Goal: Task Accomplishment & Management: Manage account settings

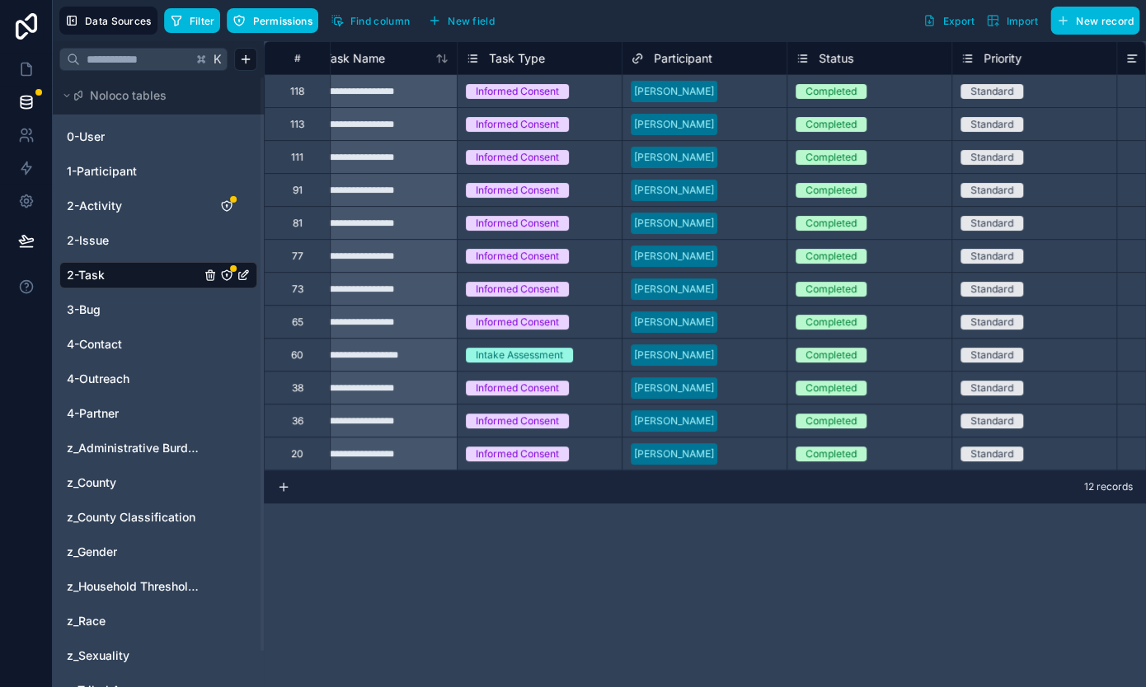
scroll to position [0, 30]
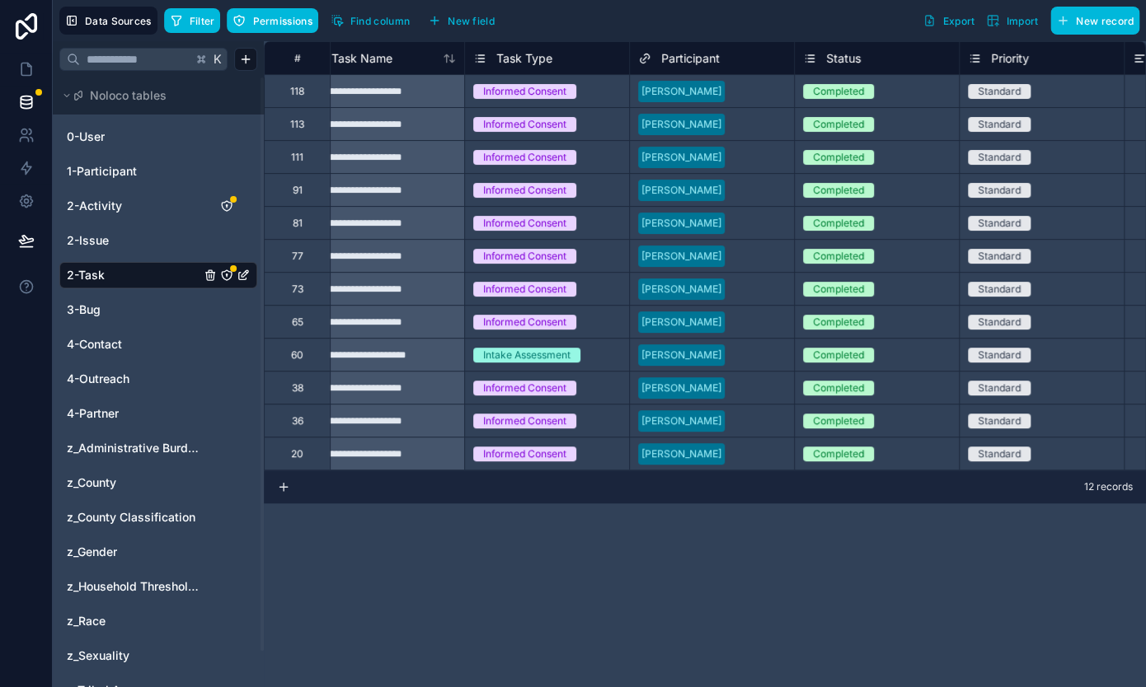
click at [611, 366] on div "Intake Assessment" at bounding box center [547, 355] width 164 height 32
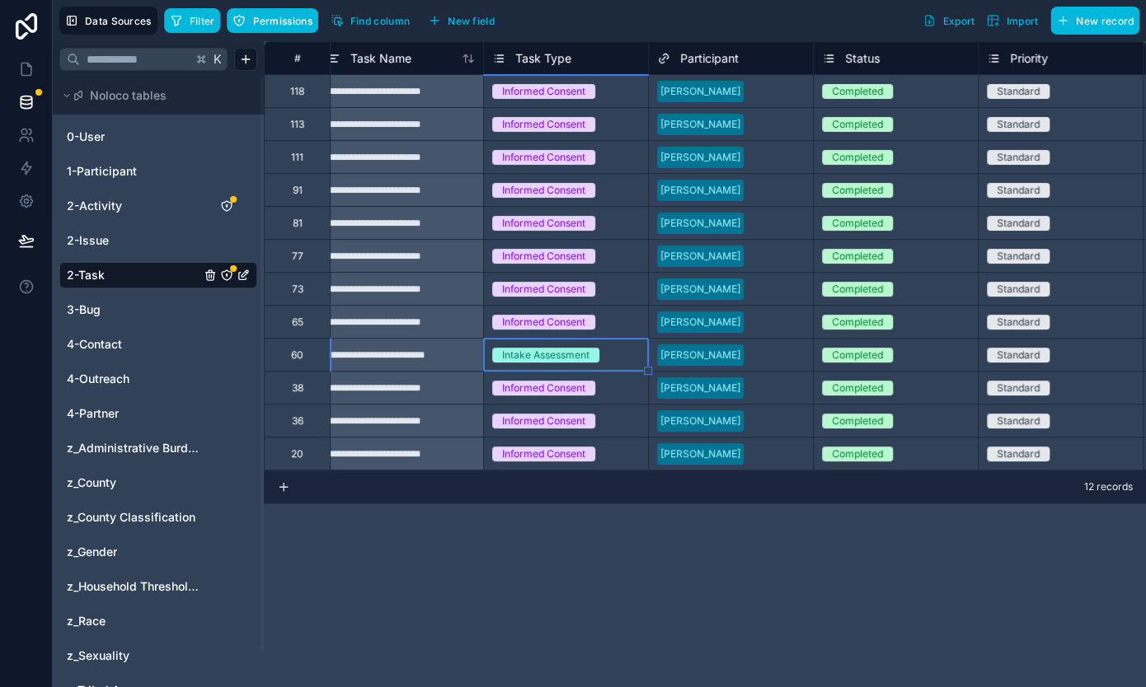
scroll to position [0, 0]
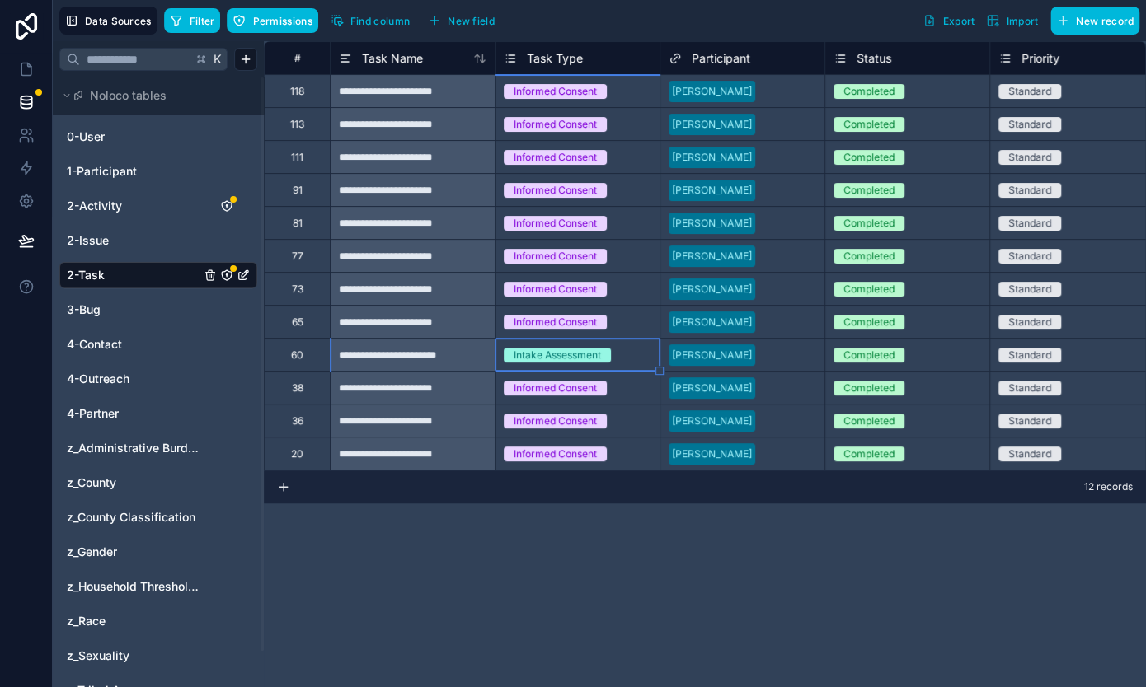
click at [777, 355] on div at bounding box center [789, 355] width 54 height 16
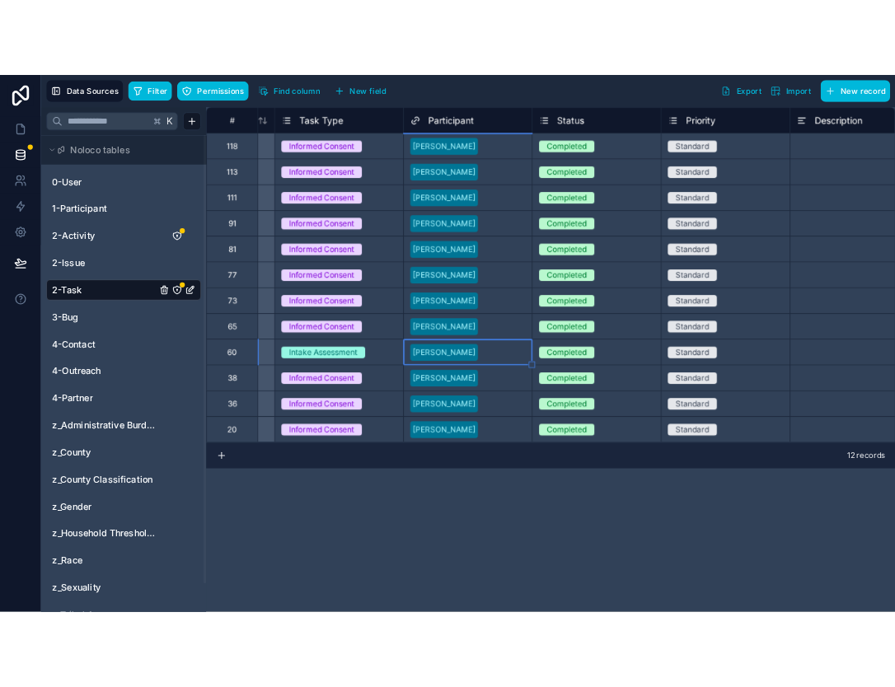
scroll to position [0, 142]
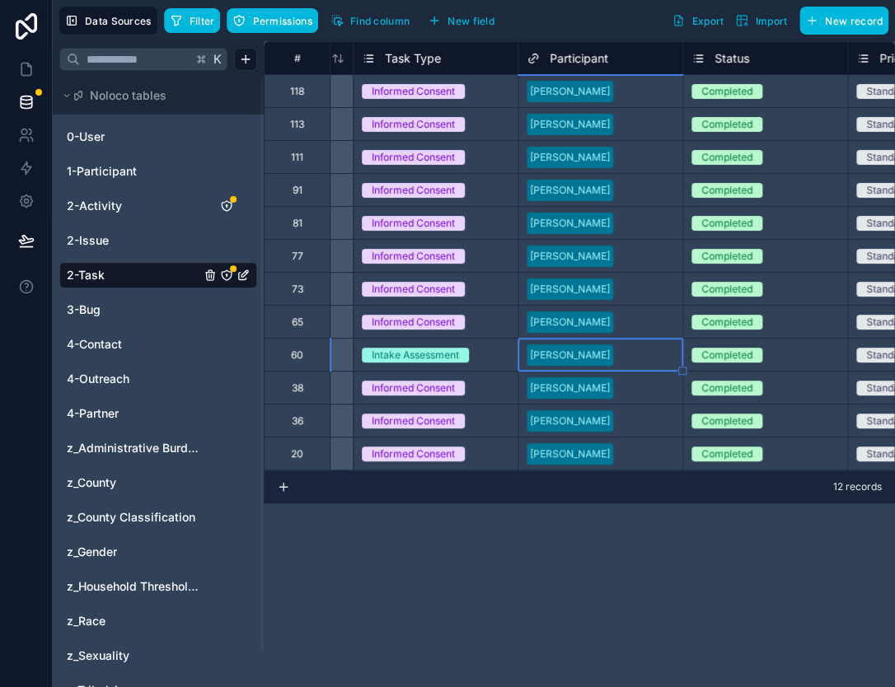
click at [182, 17] on icon "button" at bounding box center [176, 20] width 13 height 13
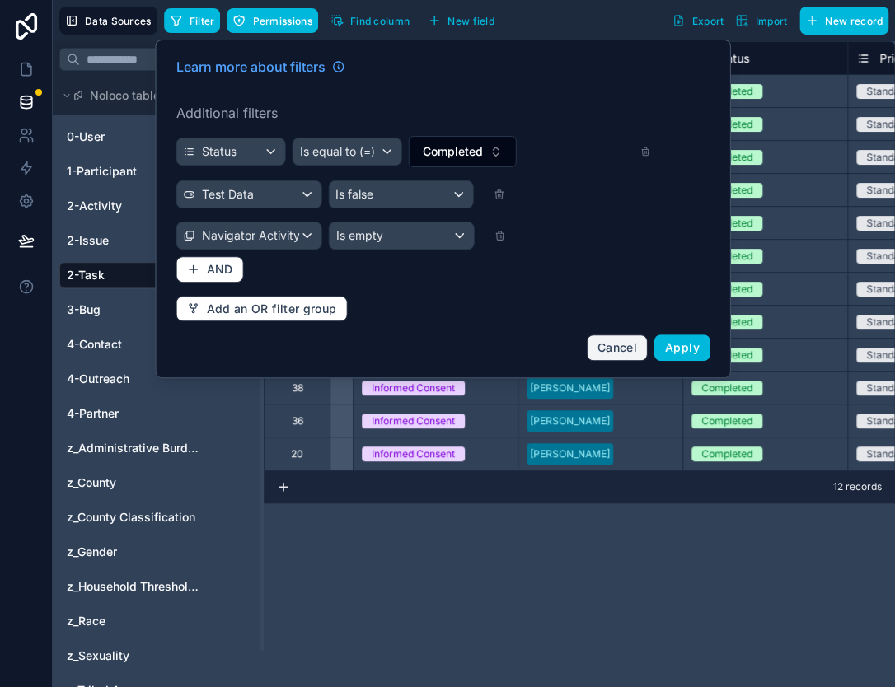
click at [606, 349] on span "Cancel" at bounding box center [618, 347] width 40 height 14
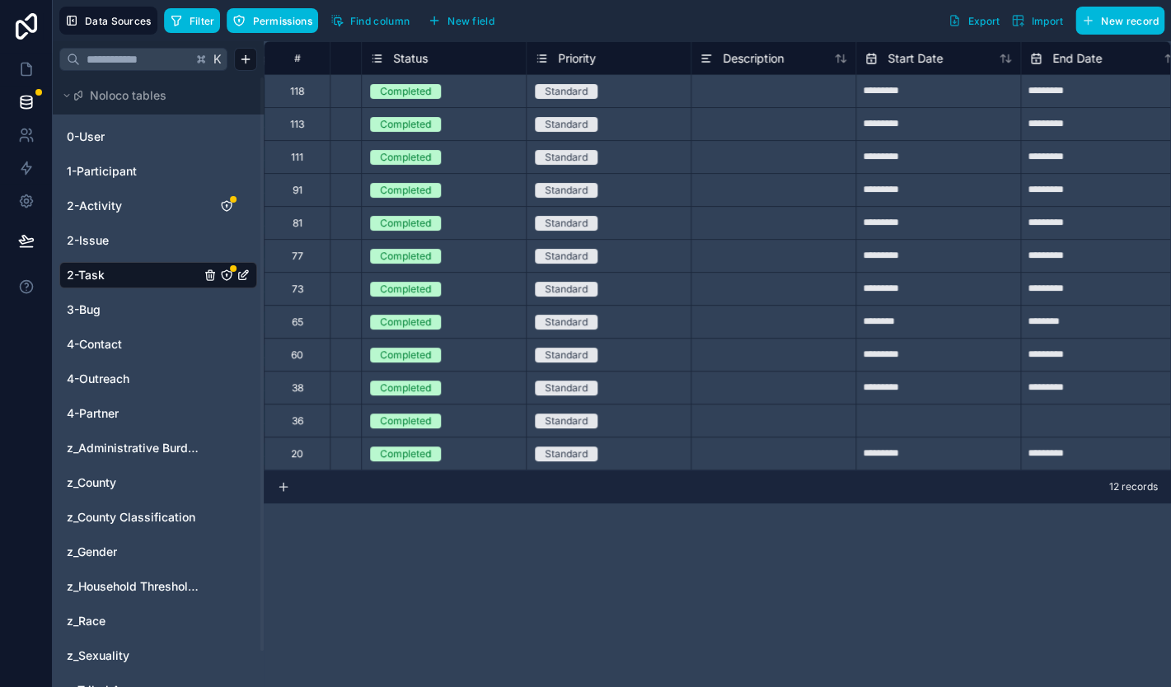
scroll to position [0, 404]
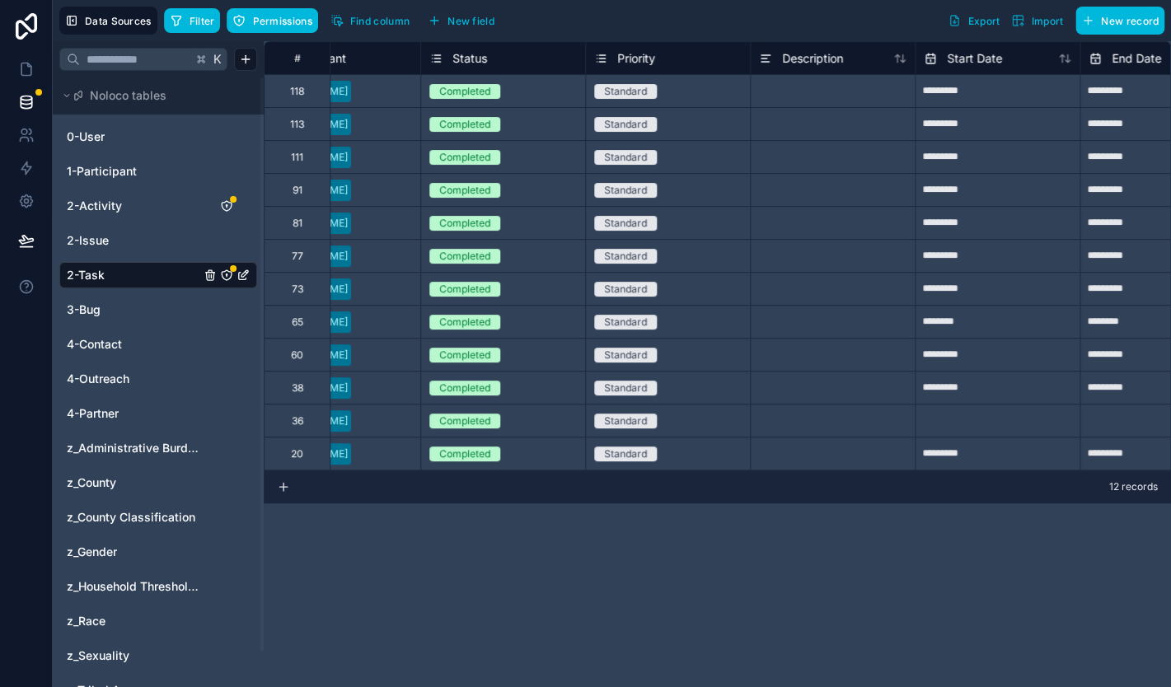
click at [366, 14] on button "Find column" at bounding box center [370, 20] width 91 height 25
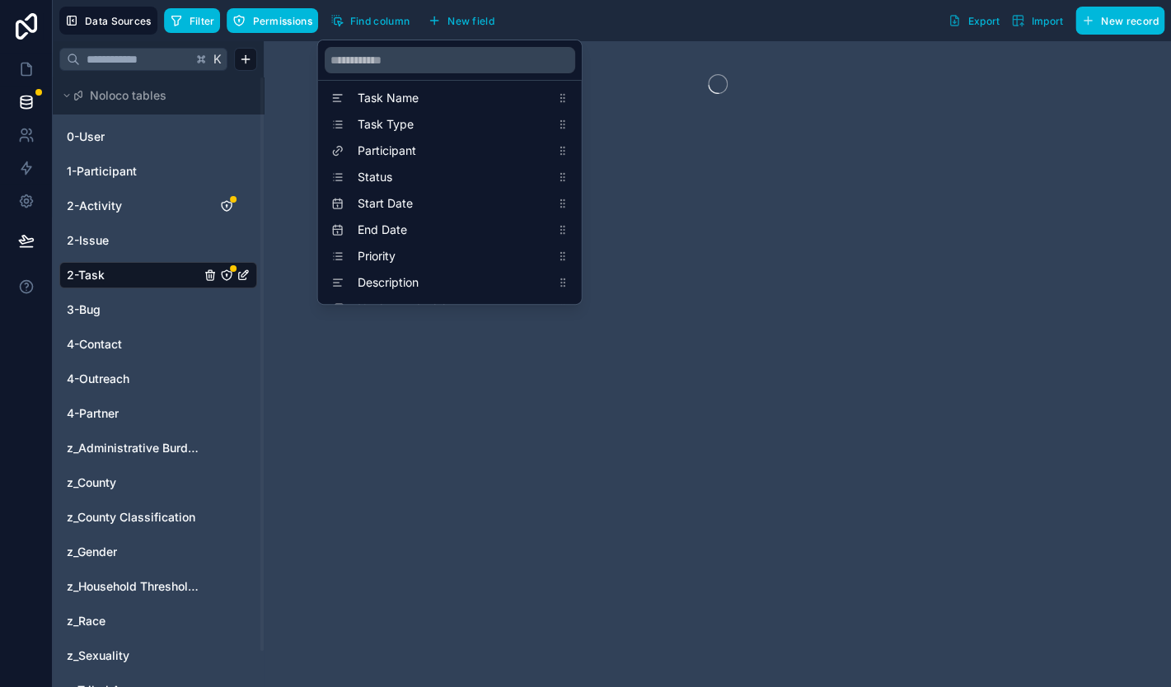
click at [671, 551] on div at bounding box center [717, 364] width 907 height 646
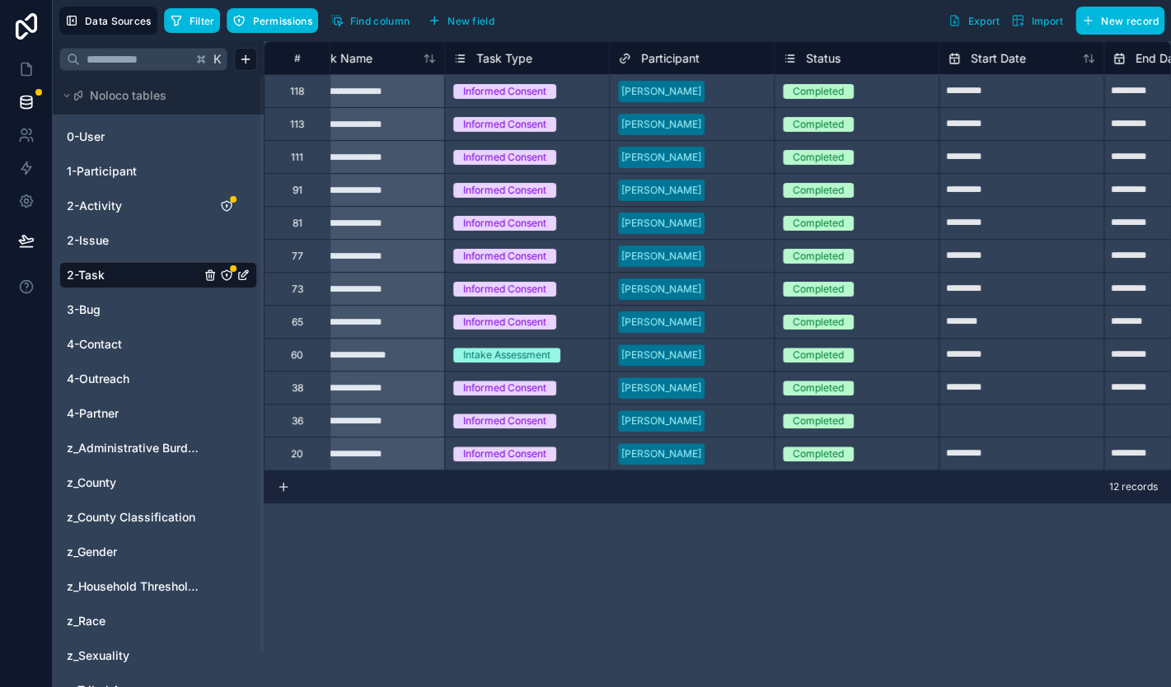
scroll to position [0, 47]
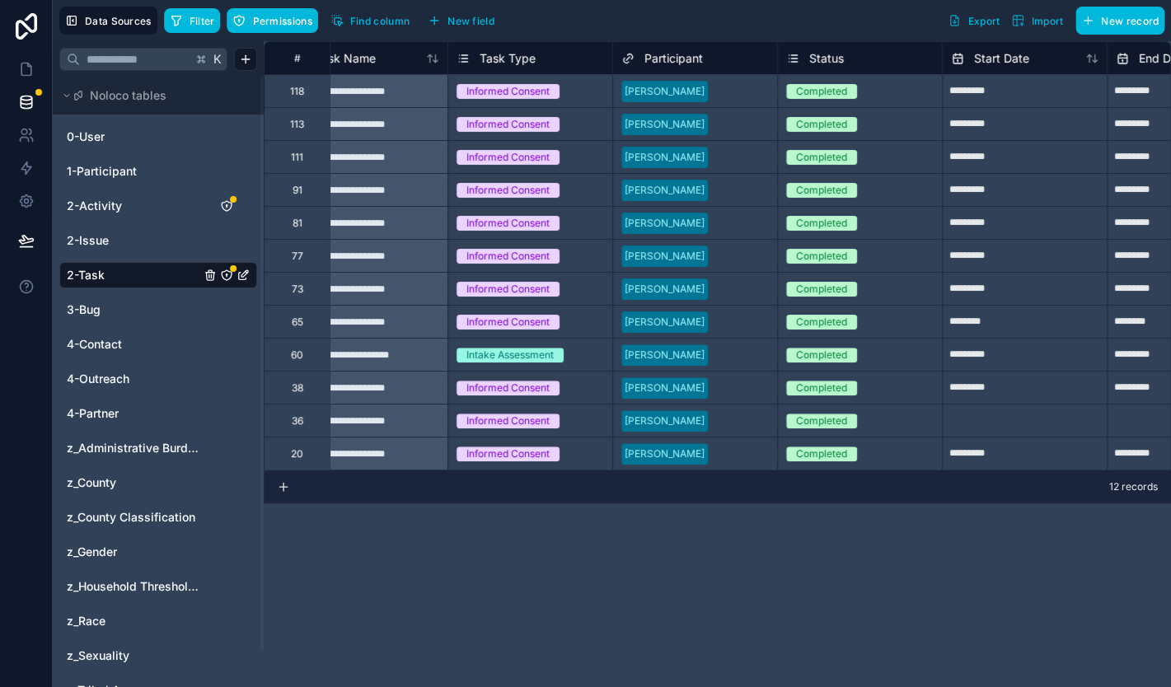
click at [970, 17] on span "Export" at bounding box center [984, 21] width 32 height 12
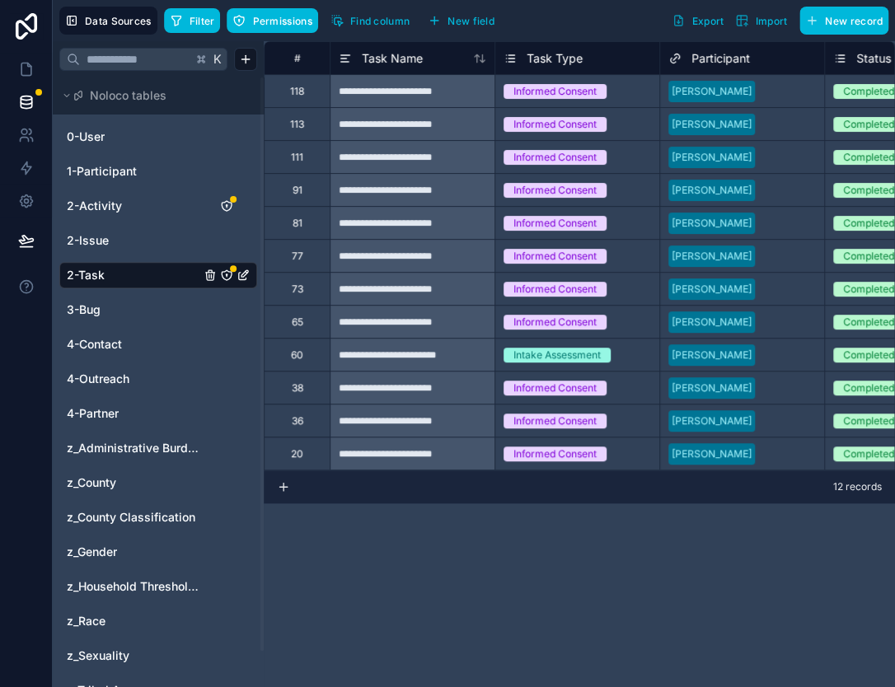
click at [190, 22] on span "Filter" at bounding box center [203, 21] width 26 height 12
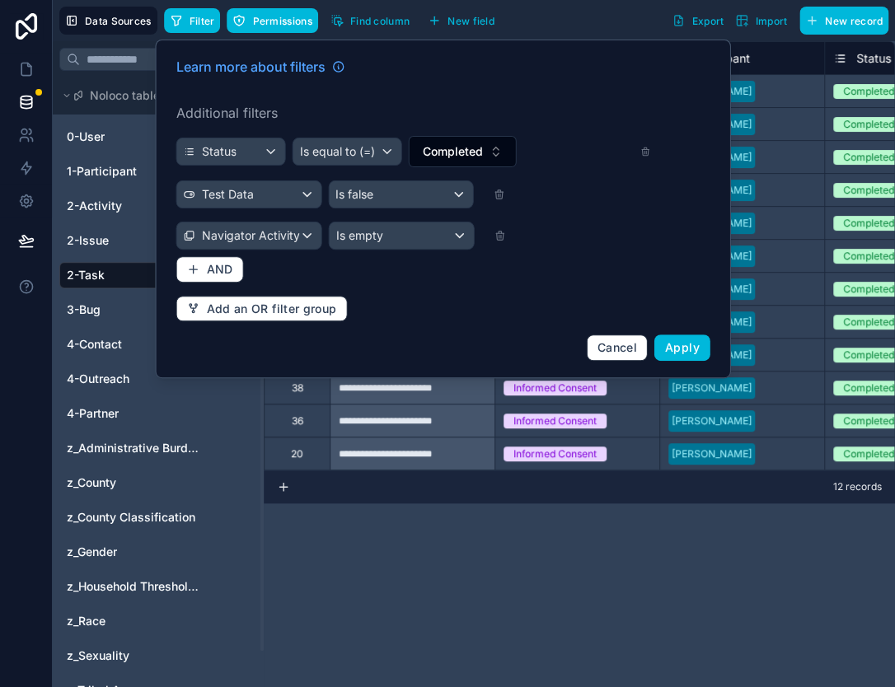
click at [494, 239] on div at bounding box center [566, 236] width 171 height 12
click at [503, 239] on icon at bounding box center [499, 236] width 7 height 7
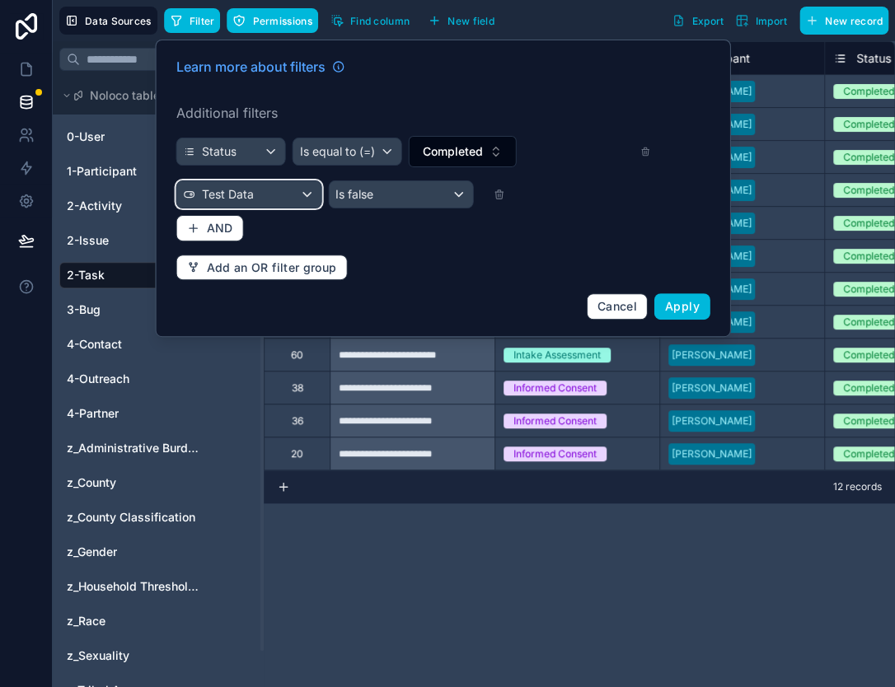
click at [209, 203] on div "Test Data" at bounding box center [249, 194] width 144 height 26
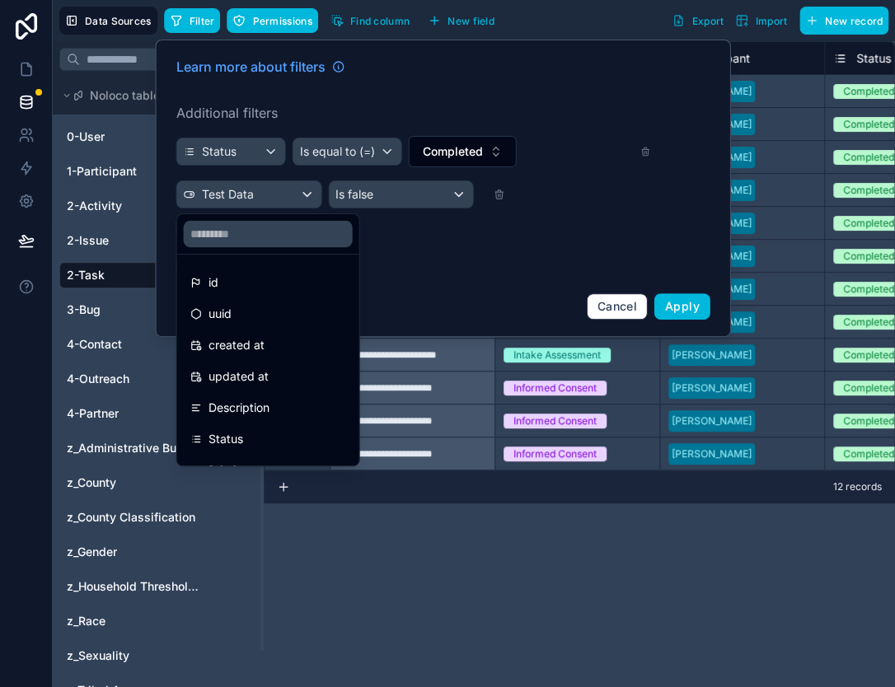
click at [387, 248] on div at bounding box center [443, 189] width 575 height 298
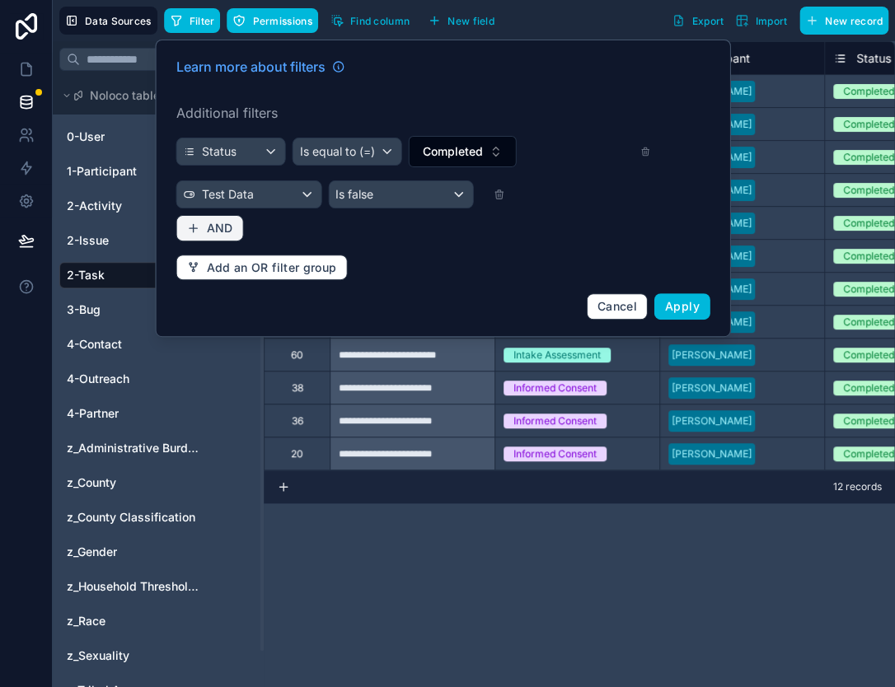
click at [218, 232] on span "AND" at bounding box center [220, 228] width 26 height 15
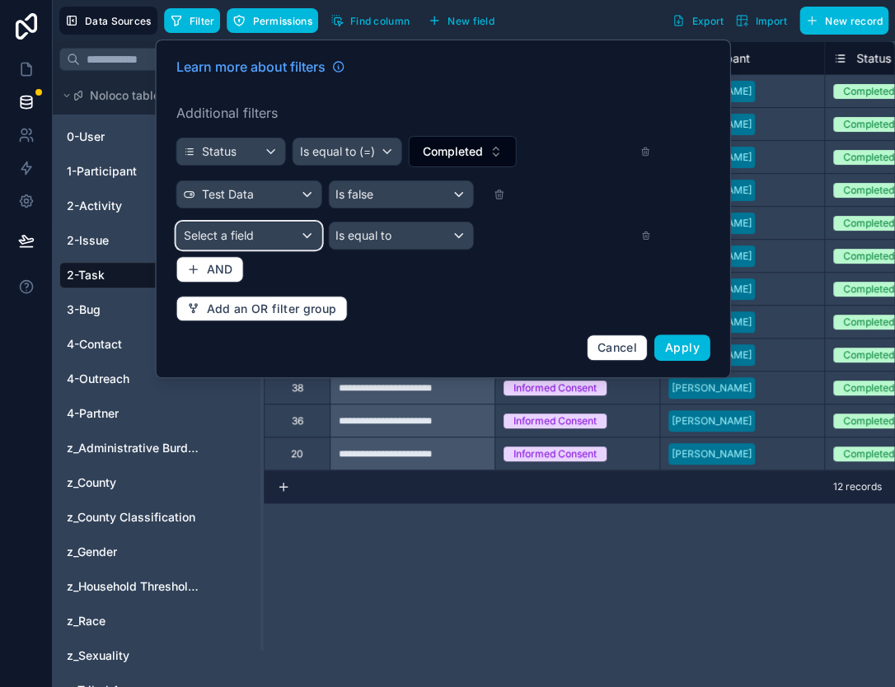
click at [220, 246] on div "Select a field" at bounding box center [249, 236] width 144 height 26
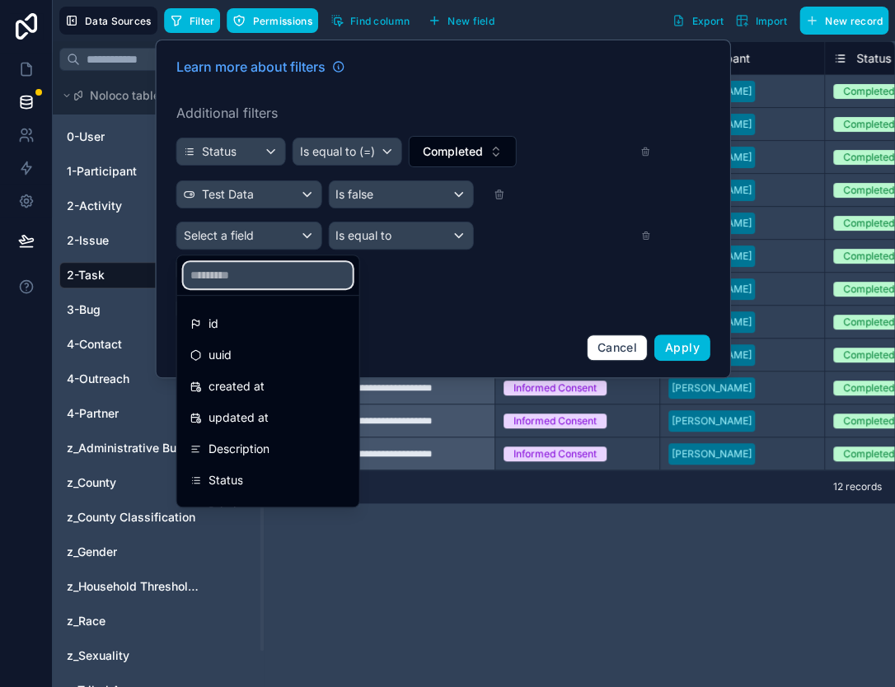
click at [236, 284] on input "text" at bounding box center [268, 275] width 169 height 26
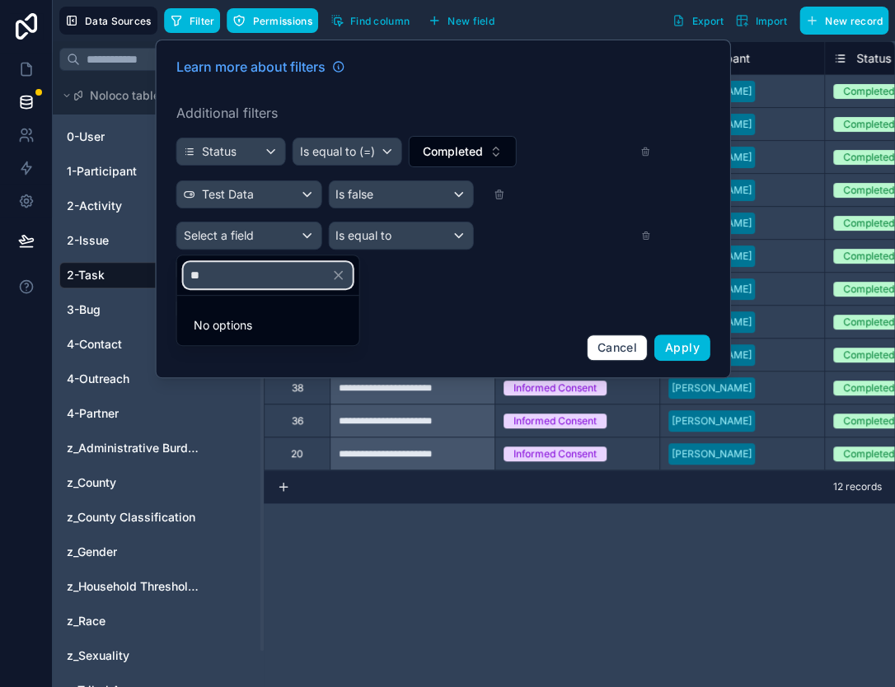
type input "*"
type input "***"
click at [247, 318] on span "Task Type" at bounding box center [237, 324] width 56 height 20
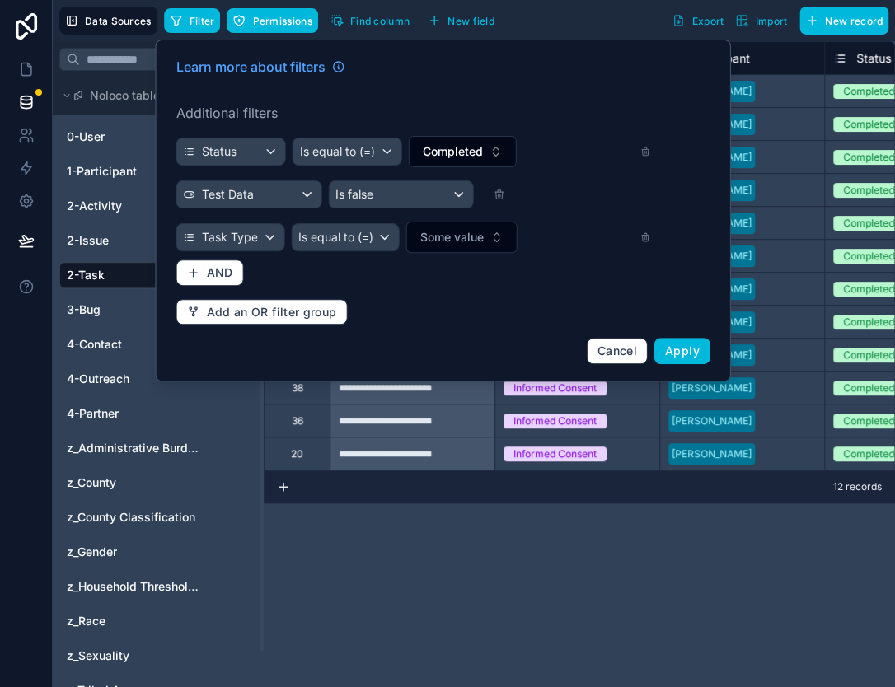
click at [426, 239] on span "Some value" at bounding box center [451, 237] width 63 height 16
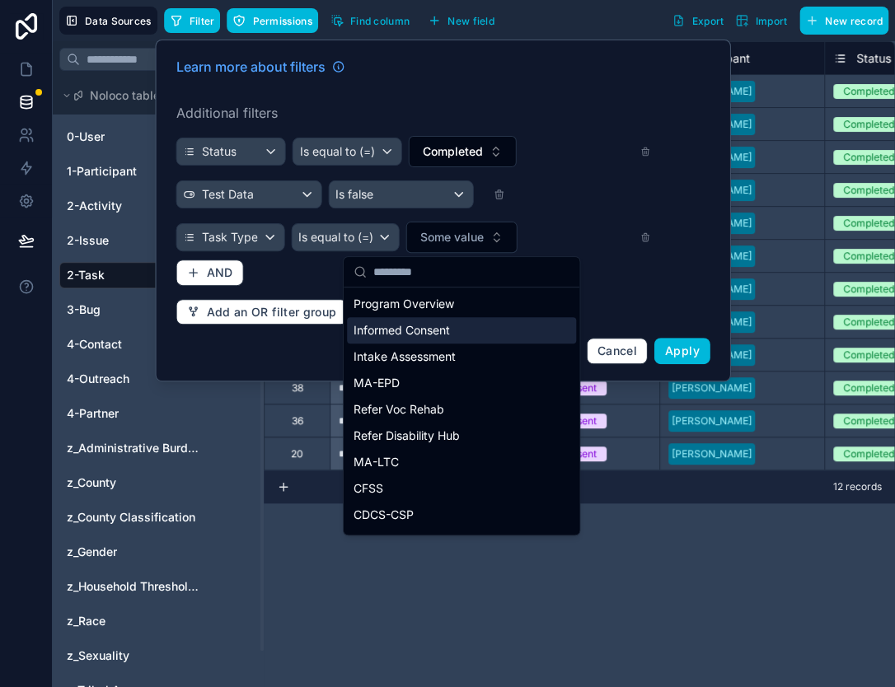
click at [415, 328] on div "Informed Consent" at bounding box center [461, 330] width 229 height 26
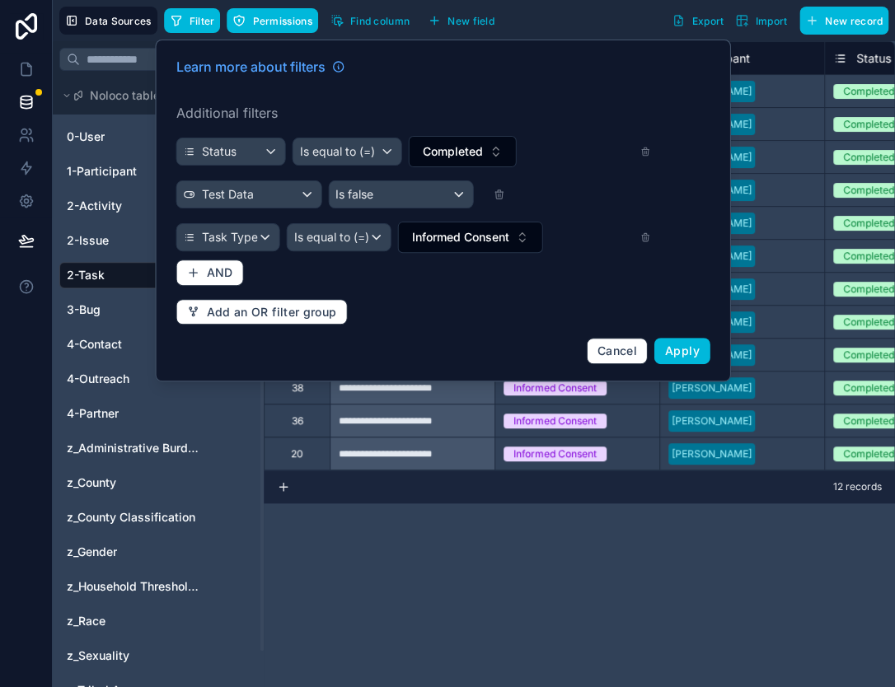
click at [684, 354] on span "Apply" at bounding box center [682, 351] width 35 height 14
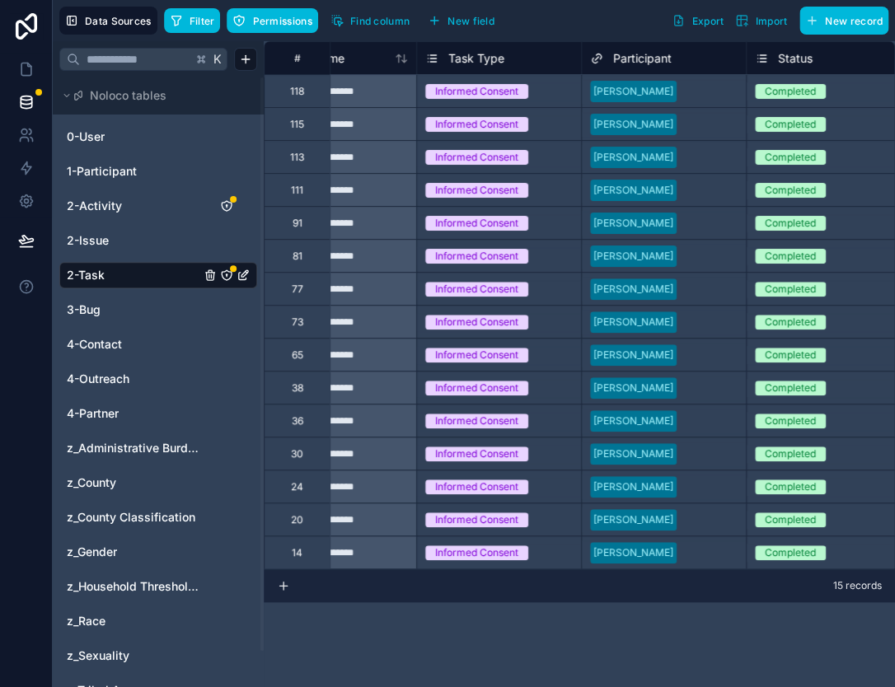
scroll to position [0, 67]
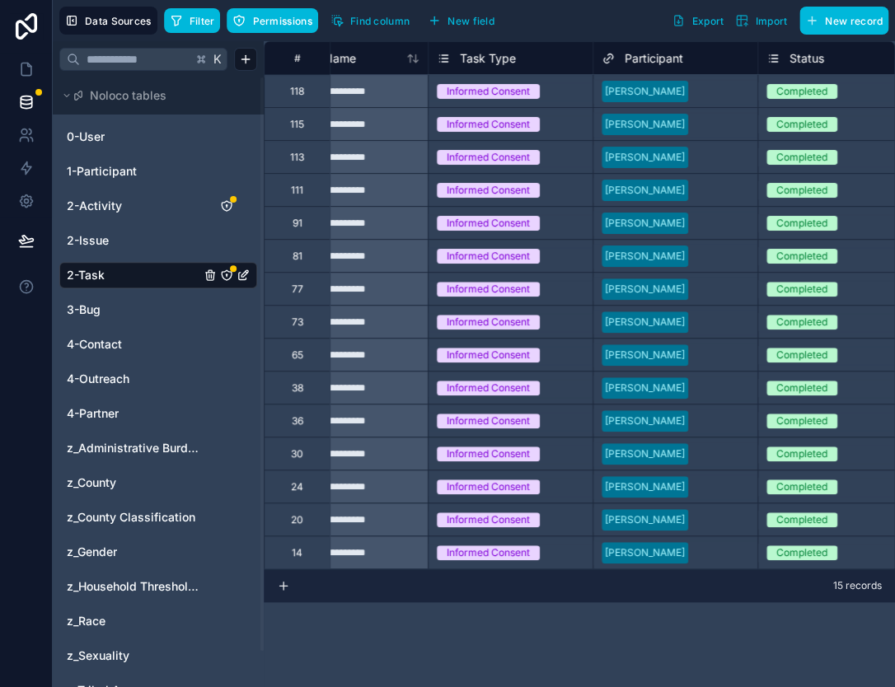
click at [181, 22] on icon "button" at bounding box center [176, 20] width 13 height 13
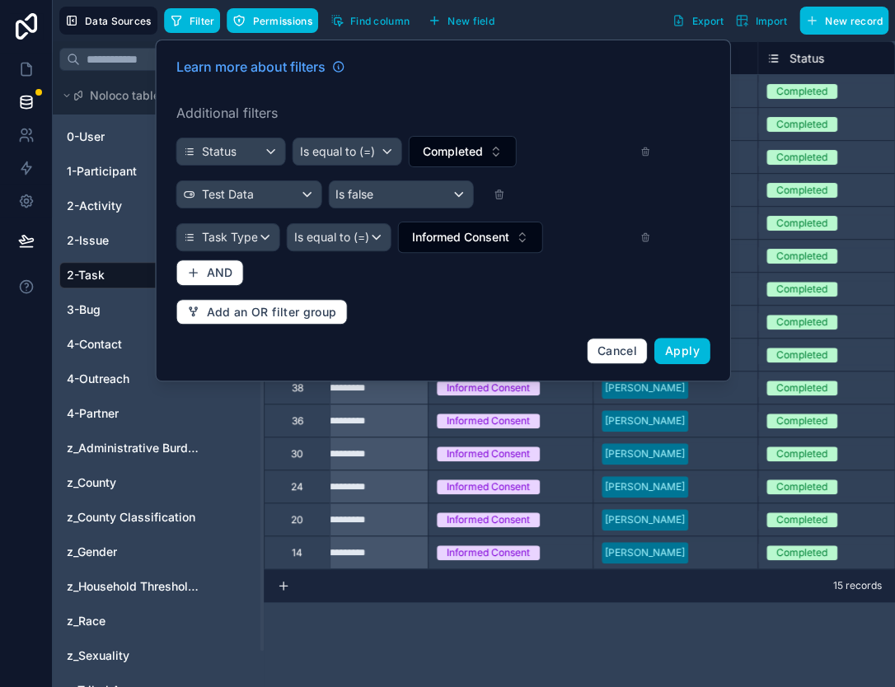
click at [690, 356] on span "Apply" at bounding box center [682, 351] width 35 height 14
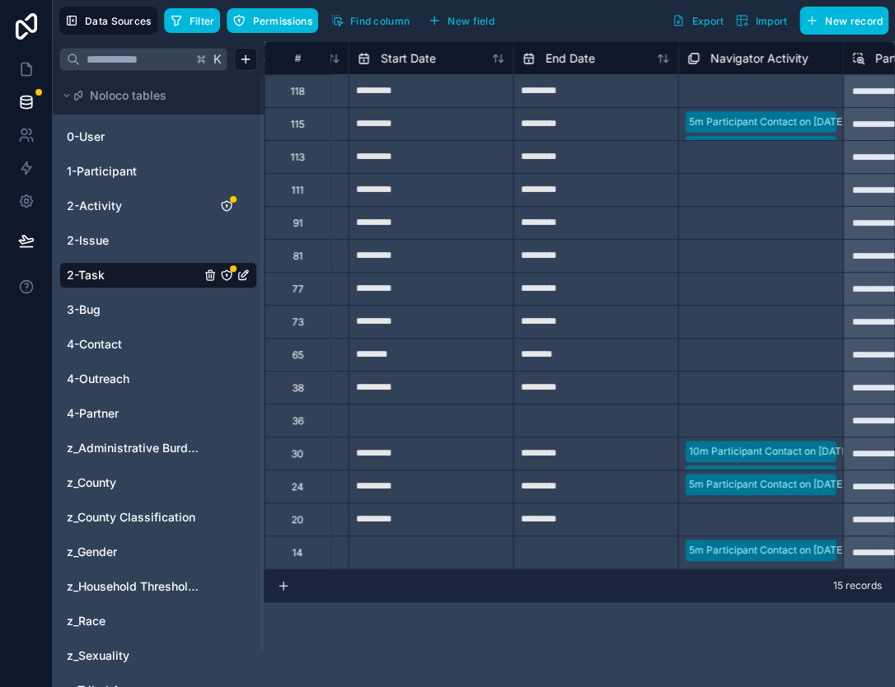
scroll to position [0, 961]
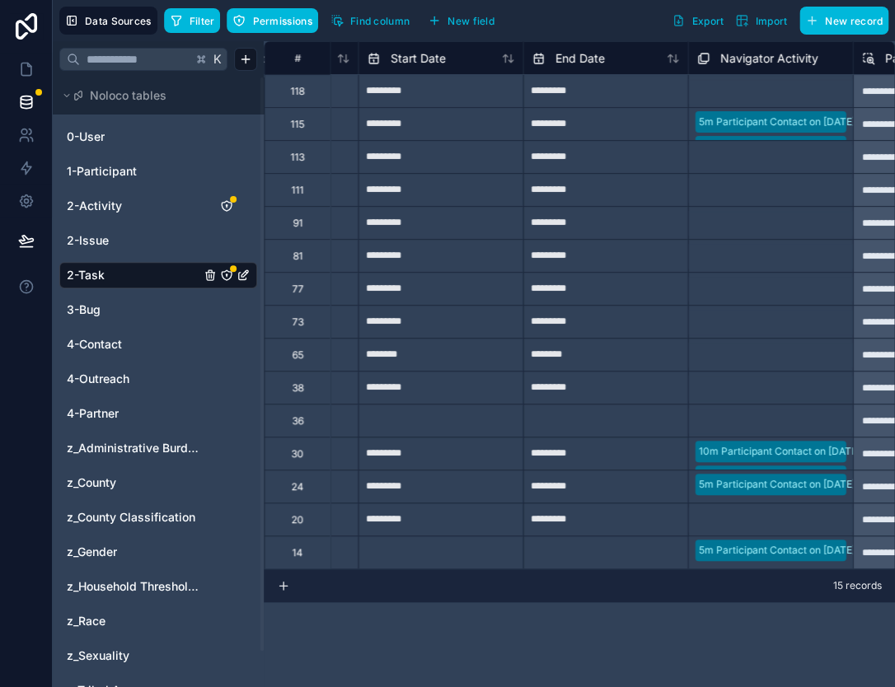
click at [203, 16] on span "Filter" at bounding box center [203, 21] width 26 height 12
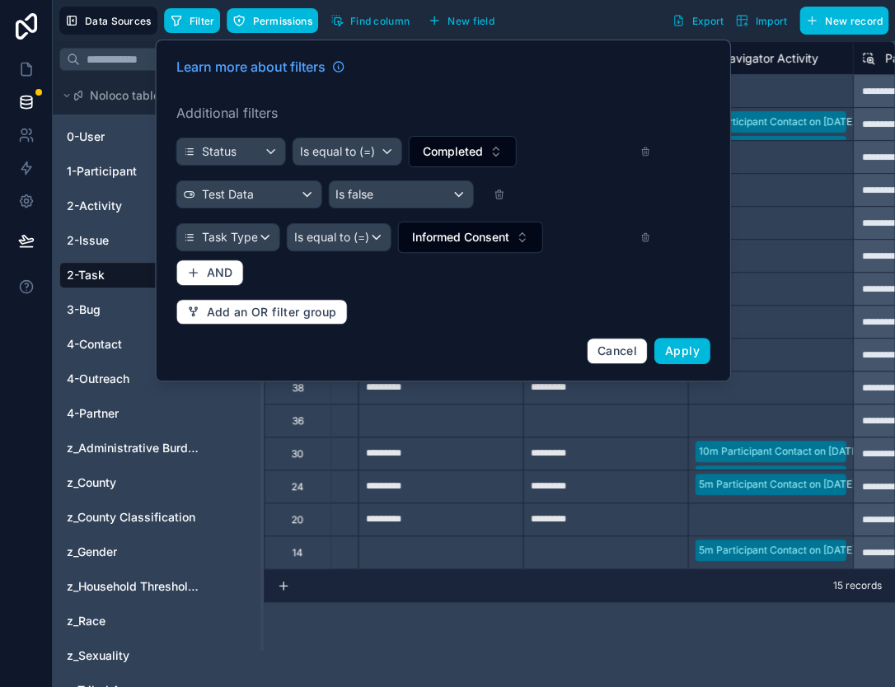
click at [646, 149] on icon at bounding box center [645, 149] width 7 height 0
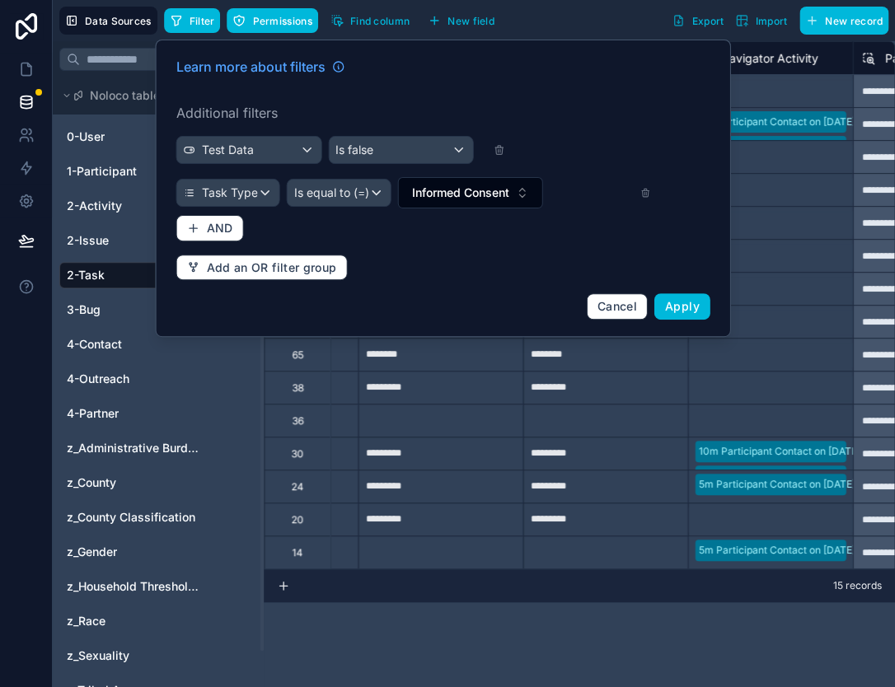
click at [683, 302] on span "Apply" at bounding box center [682, 306] width 35 height 14
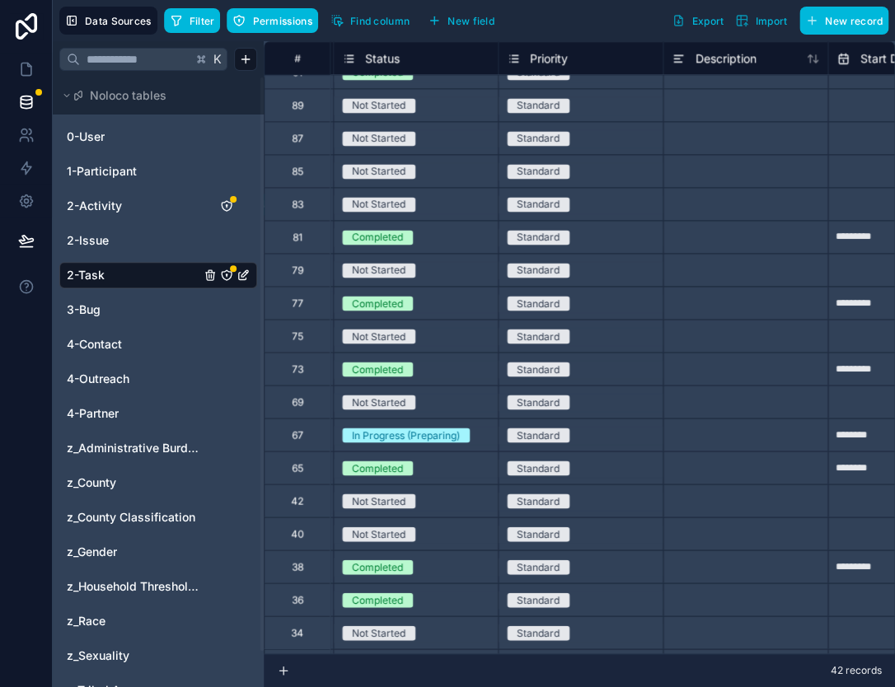
scroll to position [613, 491]
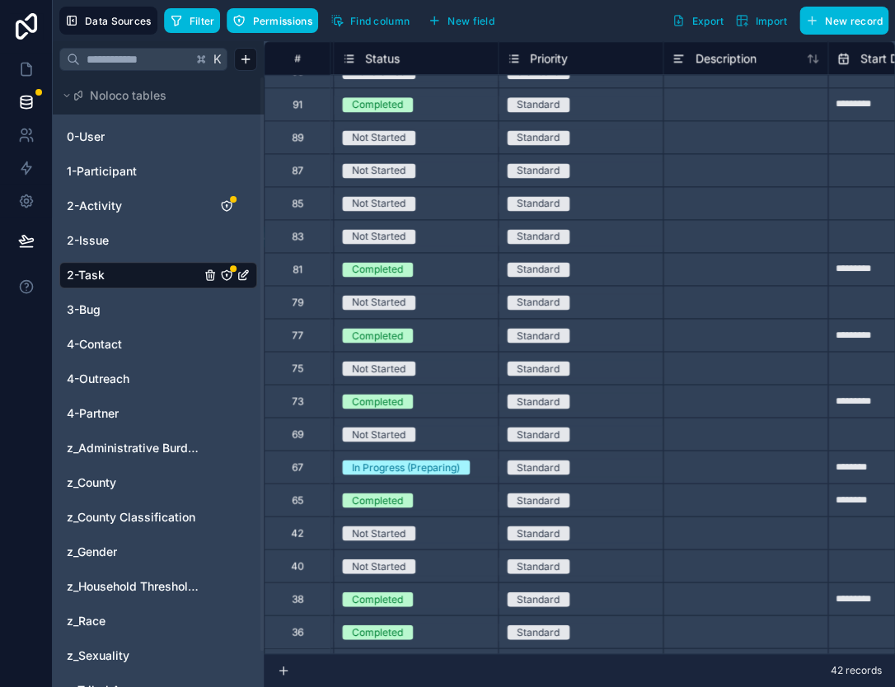
click at [195, 19] on span "Filter" at bounding box center [203, 21] width 26 height 12
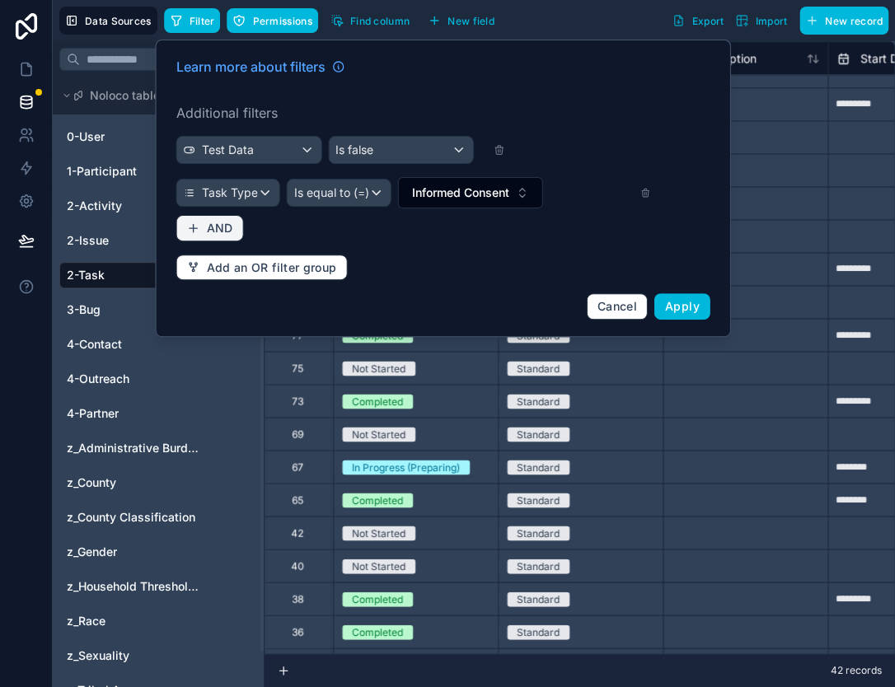
click at [184, 229] on button "AND" at bounding box center [210, 228] width 68 height 26
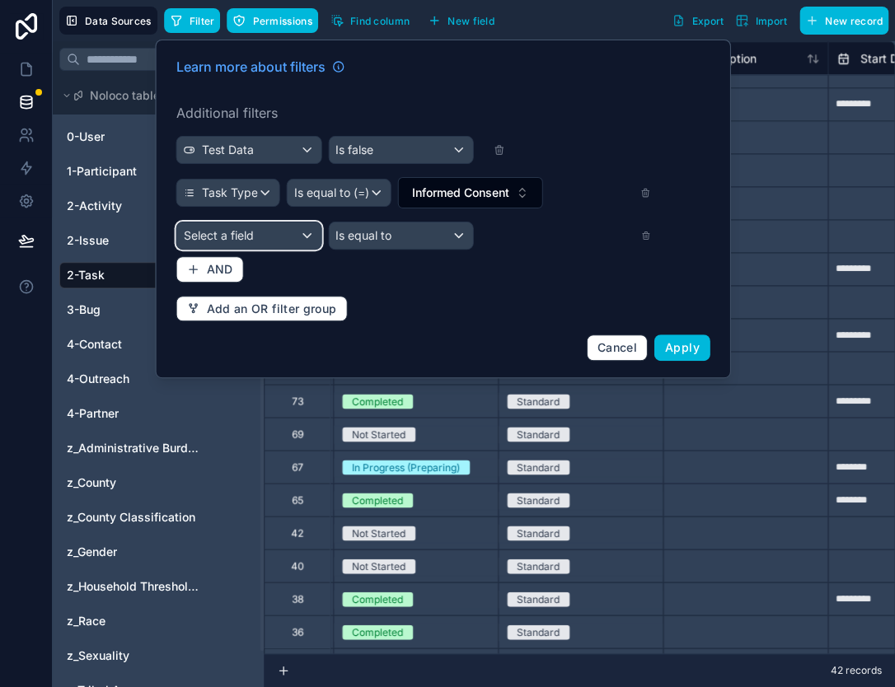
click at [271, 238] on div "Select a field" at bounding box center [249, 236] width 144 height 26
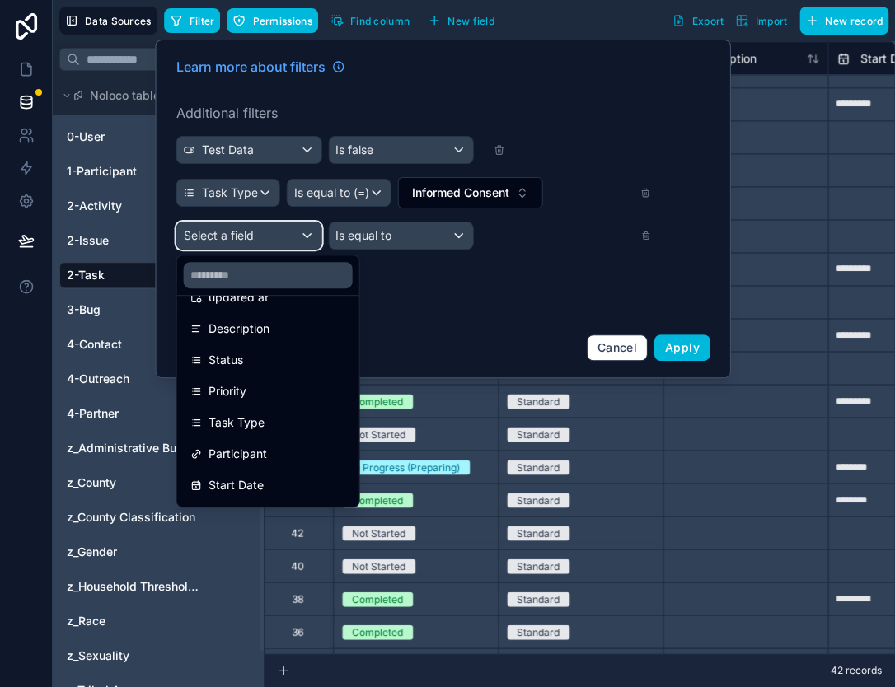
scroll to position [121, 0]
click at [265, 362] on div "Status" at bounding box center [268, 359] width 156 height 20
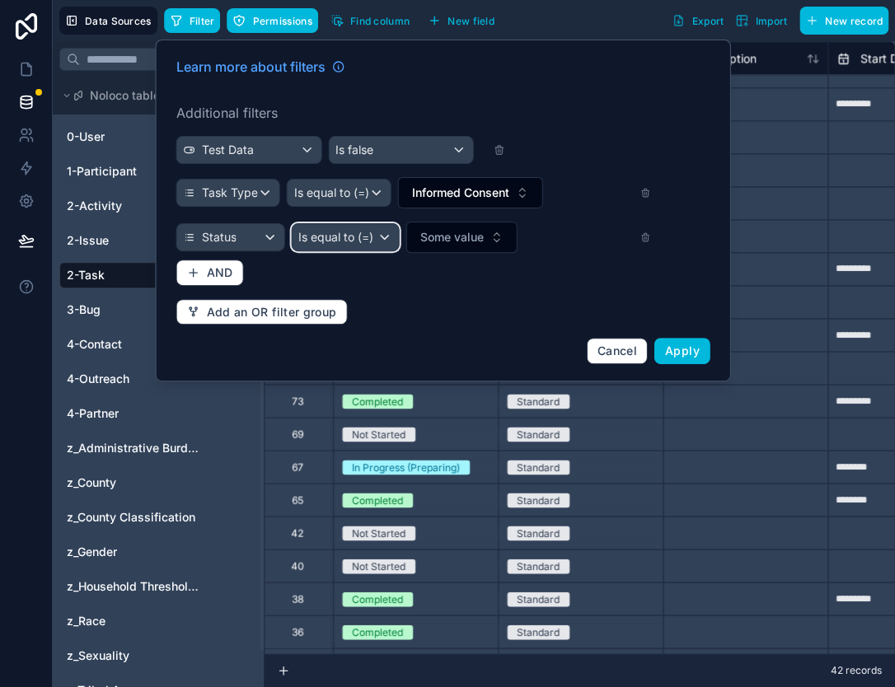
click at [384, 237] on div "Is equal to (=)" at bounding box center [345, 237] width 107 height 26
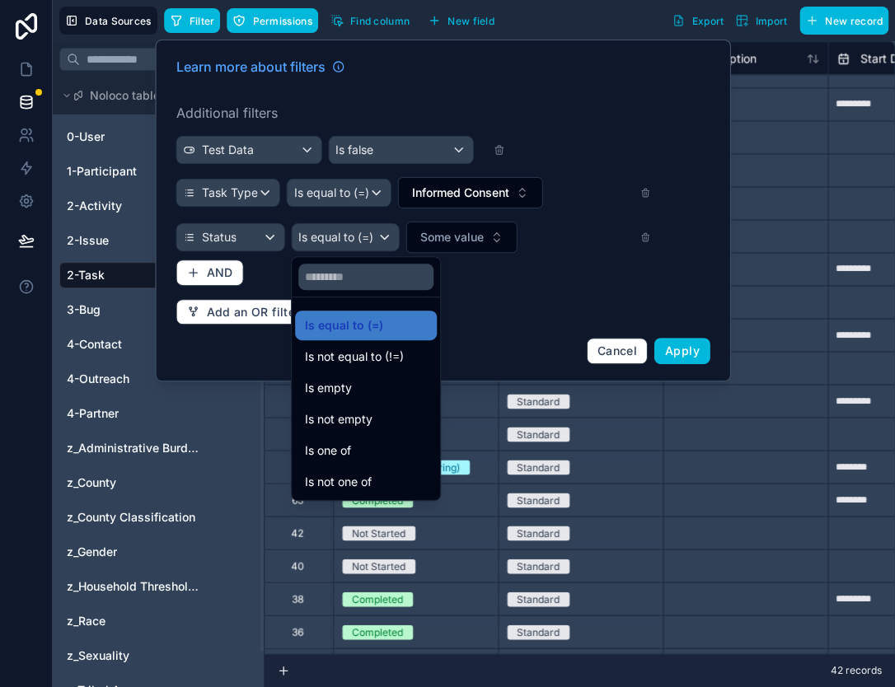
click at [372, 439] on div "Is one of" at bounding box center [366, 451] width 142 height 30
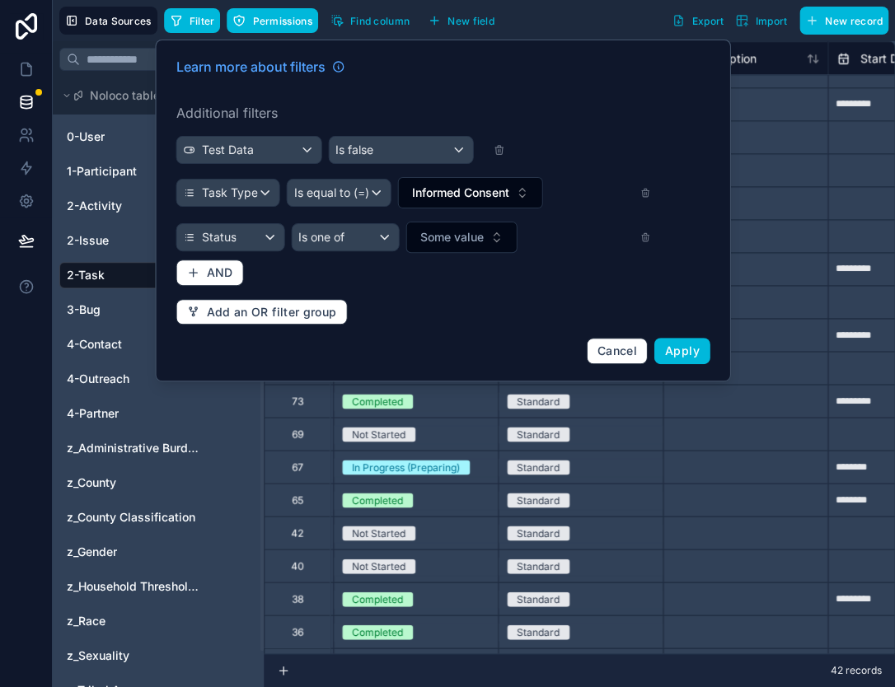
click at [454, 241] on span "Some value" at bounding box center [451, 237] width 63 height 16
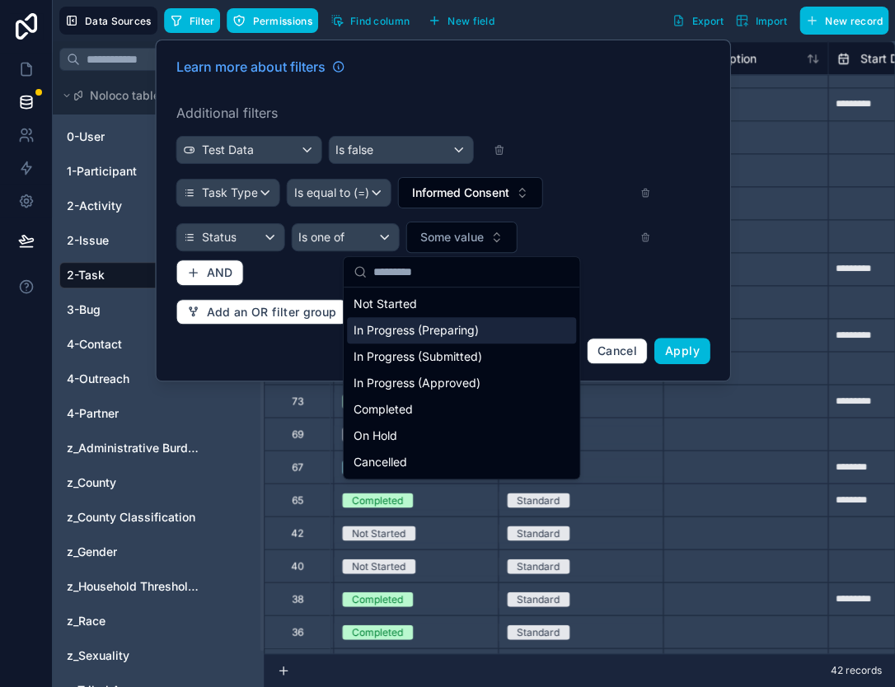
click at [407, 336] on div "In Progress (Preparing)" at bounding box center [461, 330] width 229 height 26
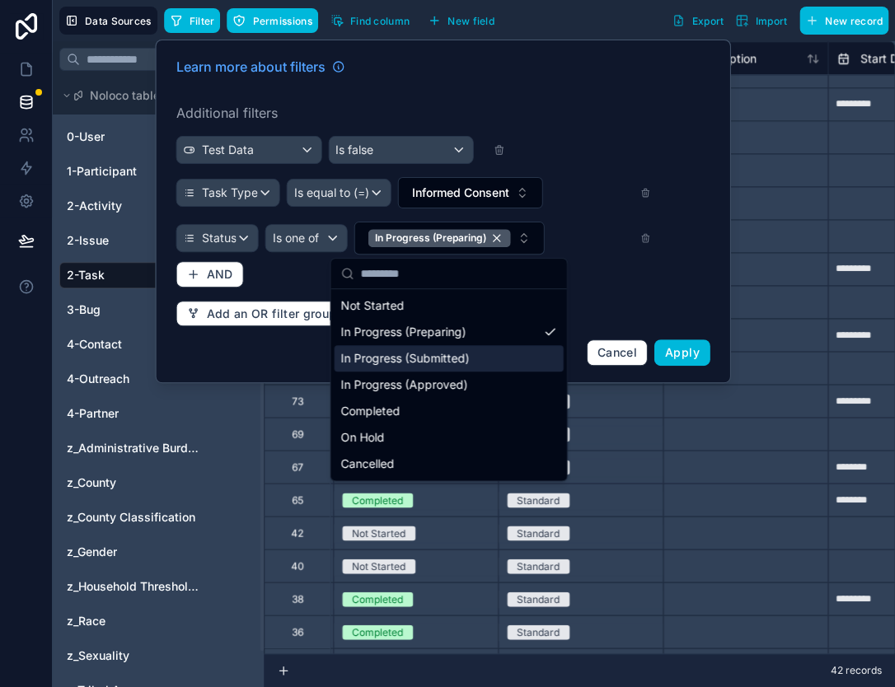
click at [412, 359] on div "In Progress (Submitted)" at bounding box center [449, 358] width 229 height 26
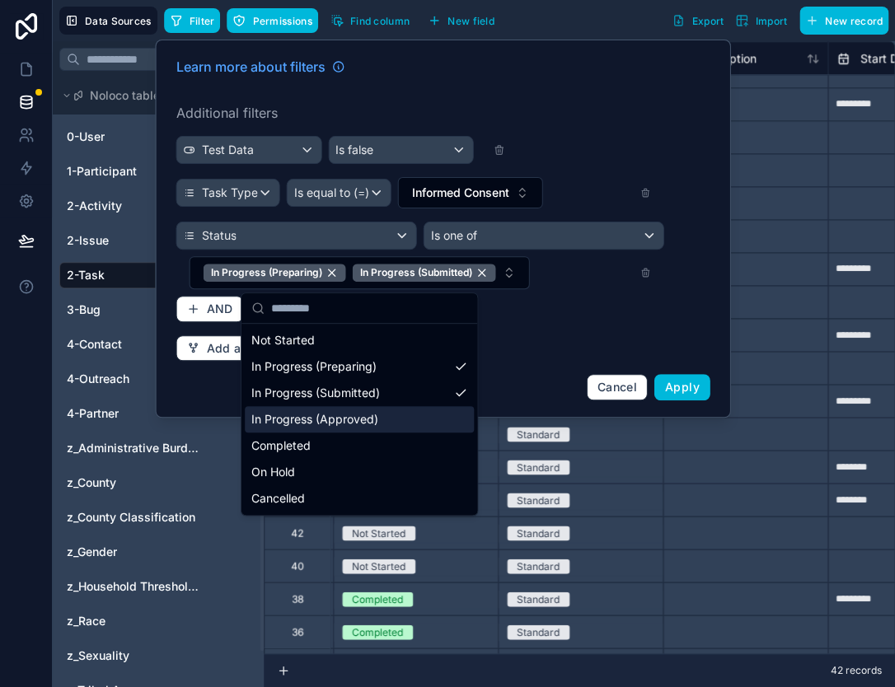
click at [382, 415] on div "In Progress (Approved)" at bounding box center [359, 419] width 229 height 26
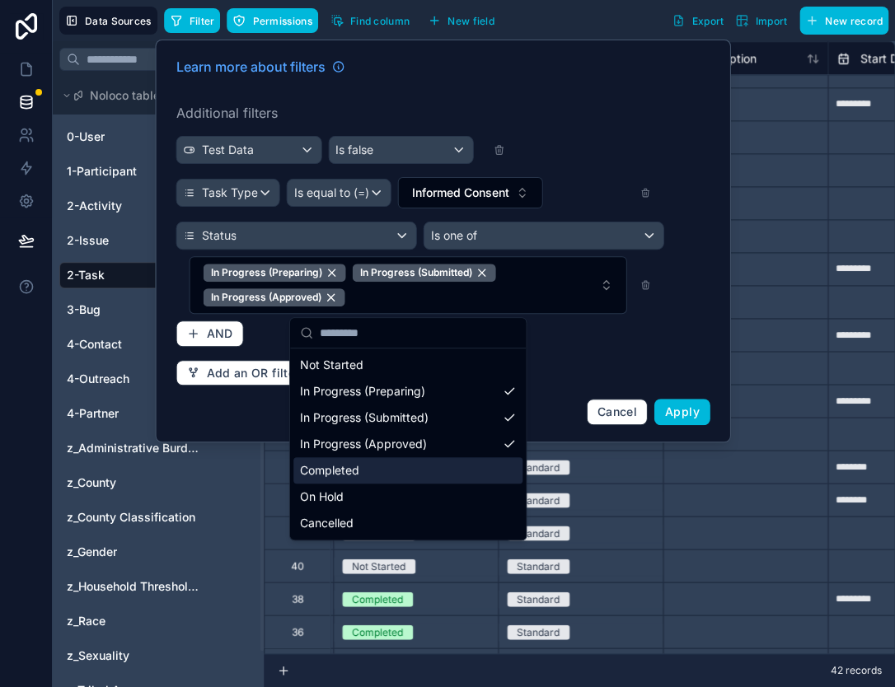
click at [363, 464] on div "Completed" at bounding box center [407, 470] width 229 height 26
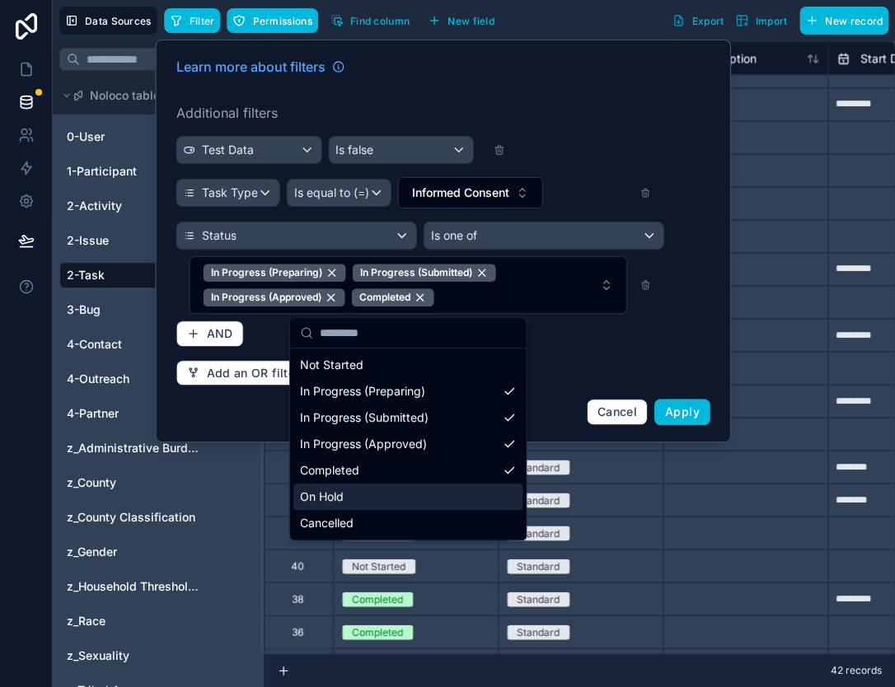
click at [350, 499] on div "On Hold" at bounding box center [407, 497] width 229 height 26
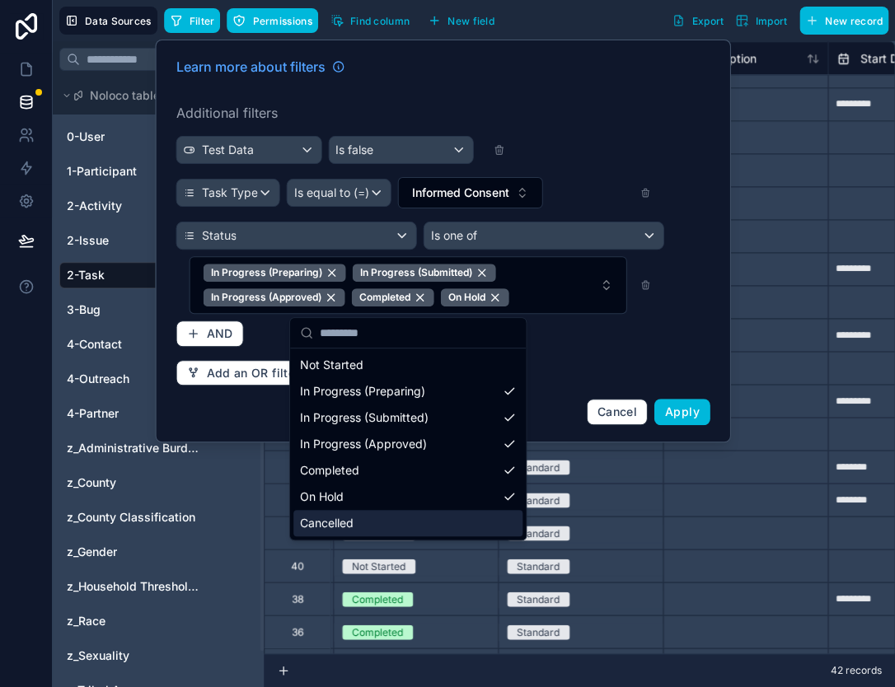
click at [341, 529] on div "Cancelled" at bounding box center [407, 523] width 229 height 26
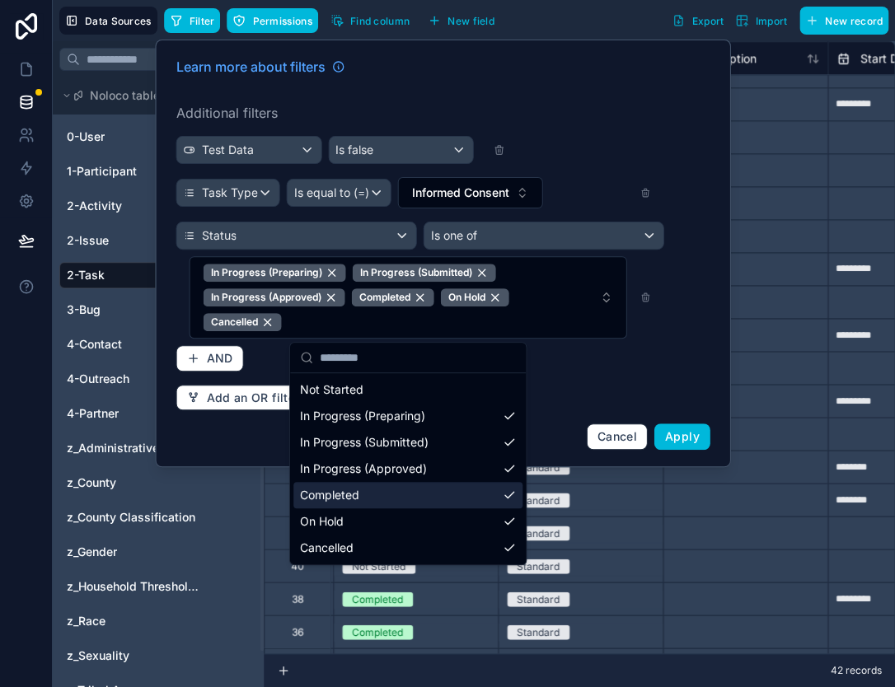
click at [686, 441] on span "Apply" at bounding box center [682, 436] width 35 height 14
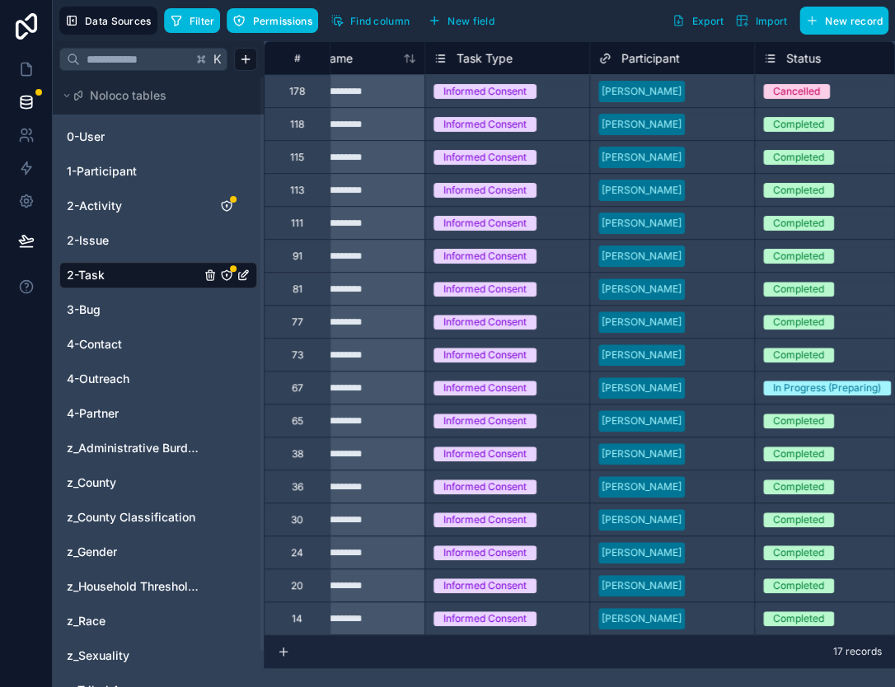
scroll to position [0, 73]
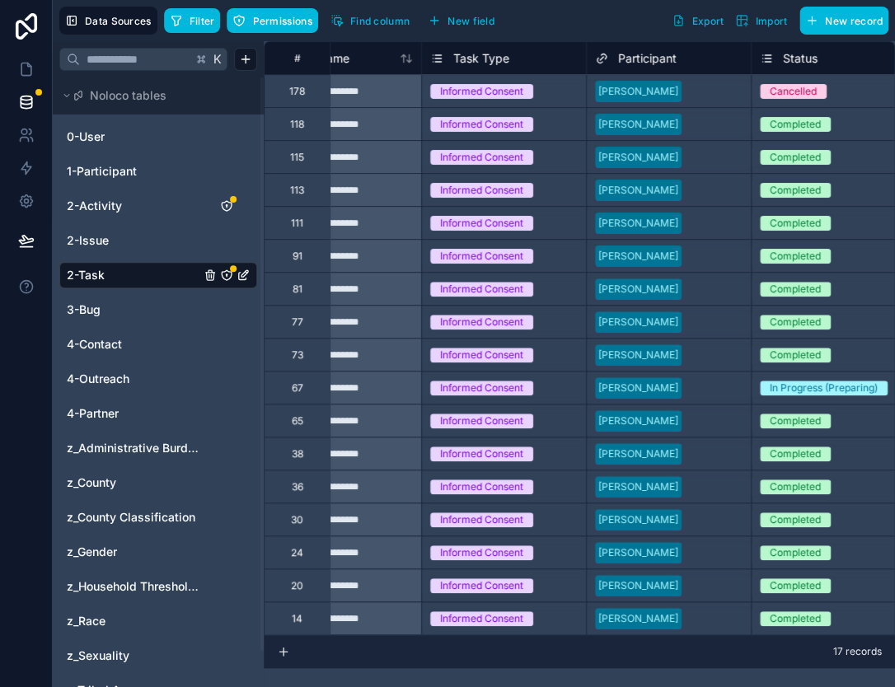
click at [193, 21] on span "Filter" at bounding box center [203, 21] width 26 height 12
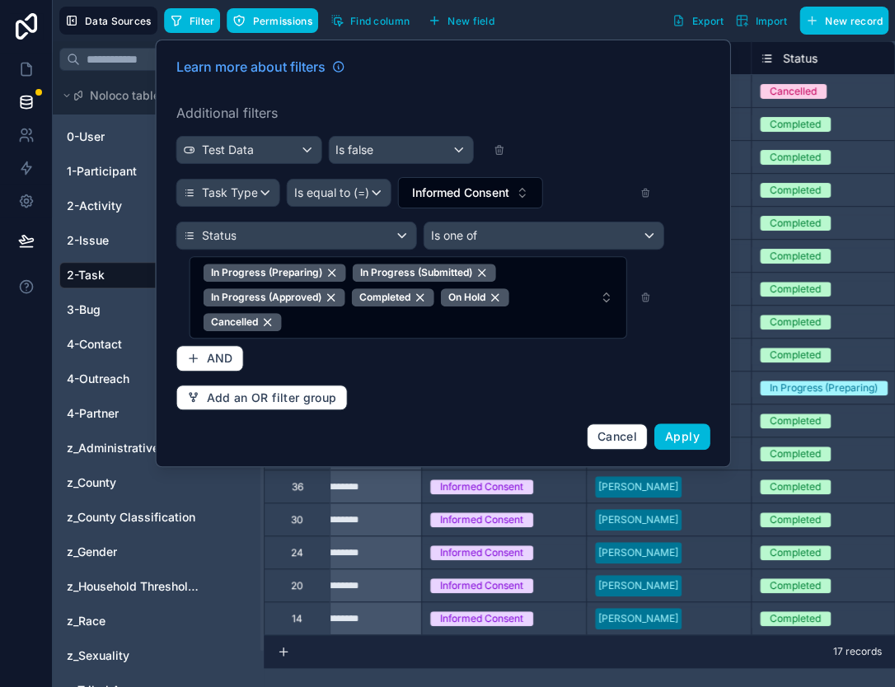
click at [348, 325] on span "In Progress (Preparing) In Progress (Submitted) In Progress (Approved) Complete…" at bounding box center [399, 298] width 390 height 68
click at [607, 432] on span "Cancel" at bounding box center [618, 436] width 40 height 14
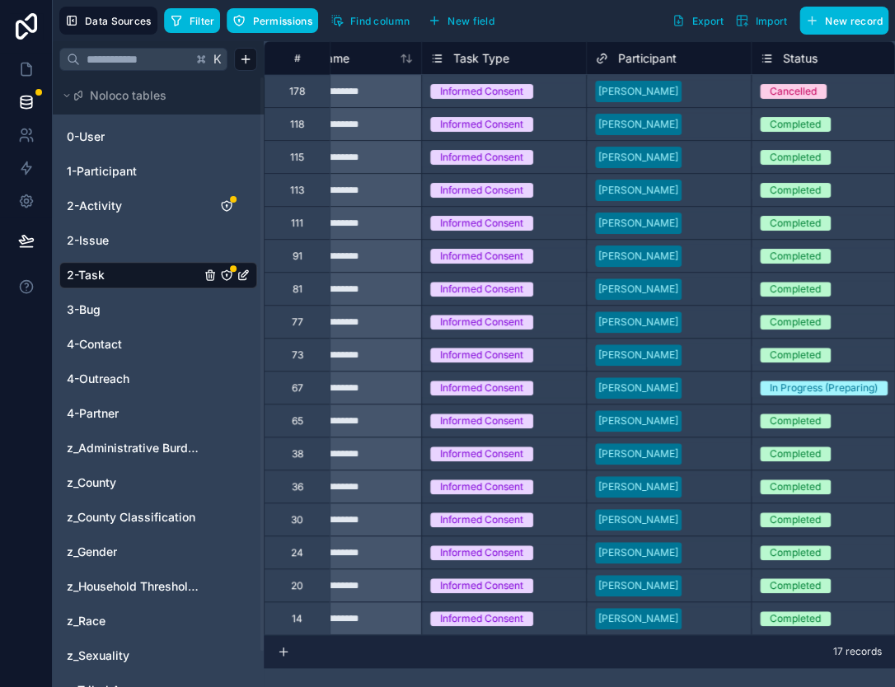
click at [192, 25] on span "Filter" at bounding box center [203, 21] width 26 height 12
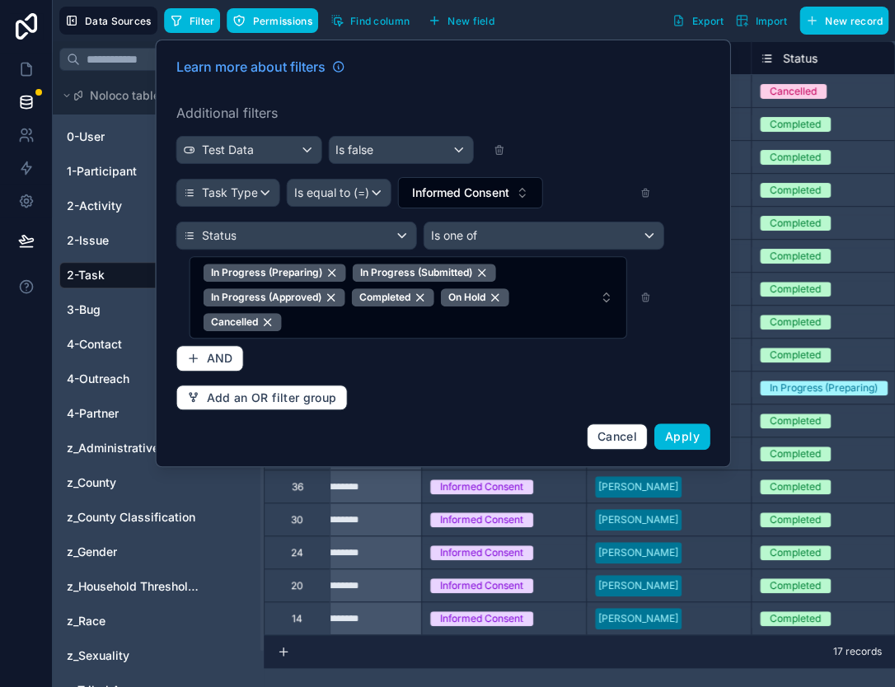
click at [333, 334] on button "In Progress (Preparing) In Progress (Submitted) In Progress (Approved) Complete…" at bounding box center [409, 297] width 438 height 82
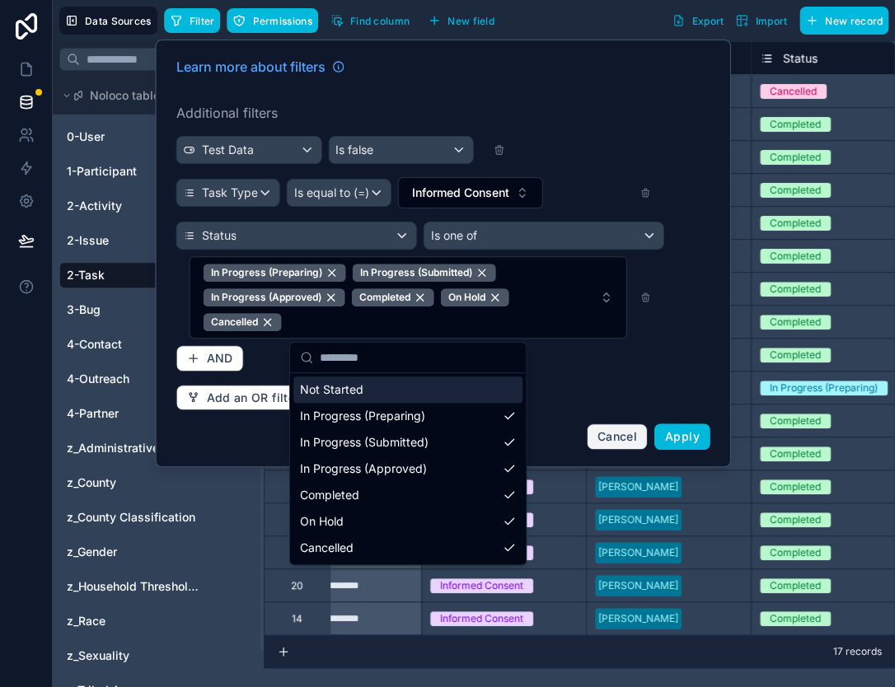
click at [605, 438] on span "Cancel" at bounding box center [618, 436] width 40 height 14
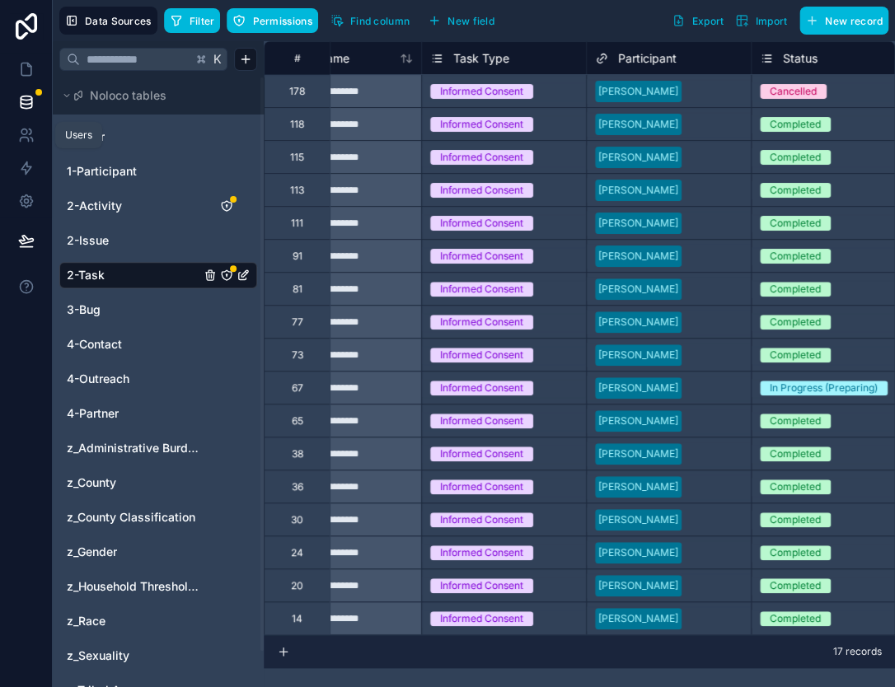
click at [24, 135] on icon at bounding box center [26, 135] width 16 height 16
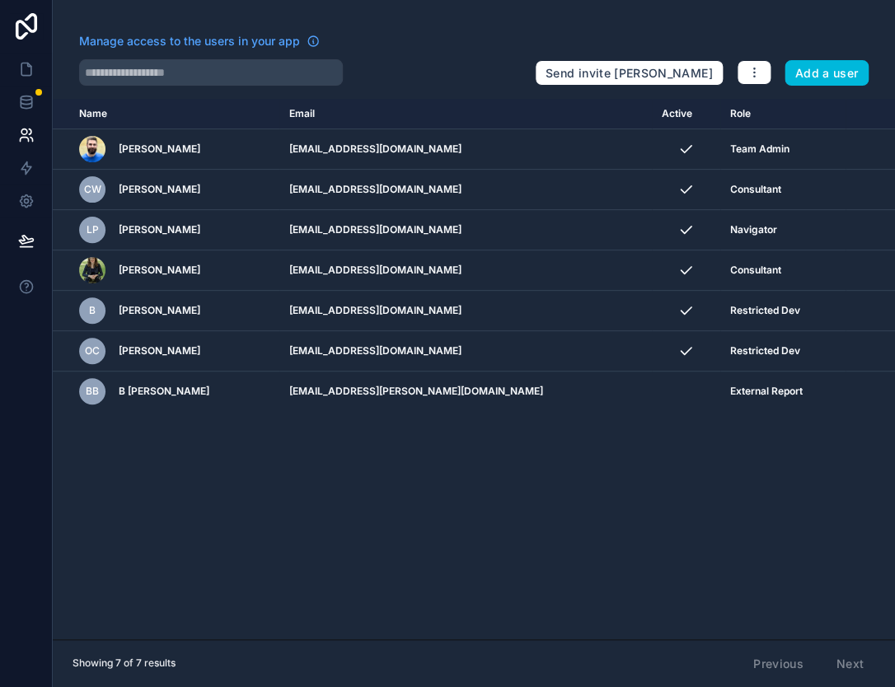
click at [0, 0] on icon "scrollable content" at bounding box center [0, 0] width 0 height 0
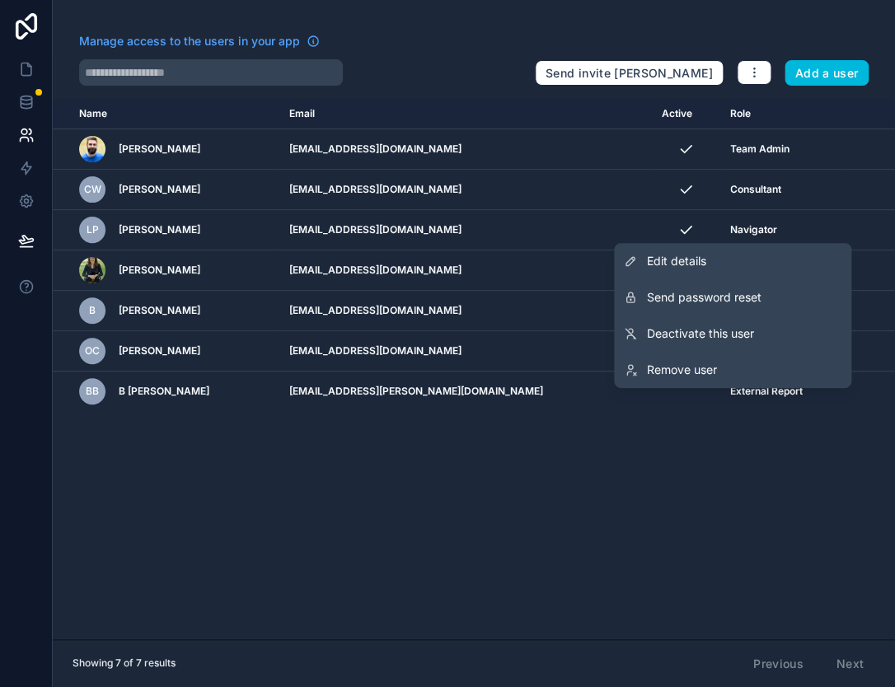
click at [776, 267] on link "Edit details" at bounding box center [732, 261] width 237 height 36
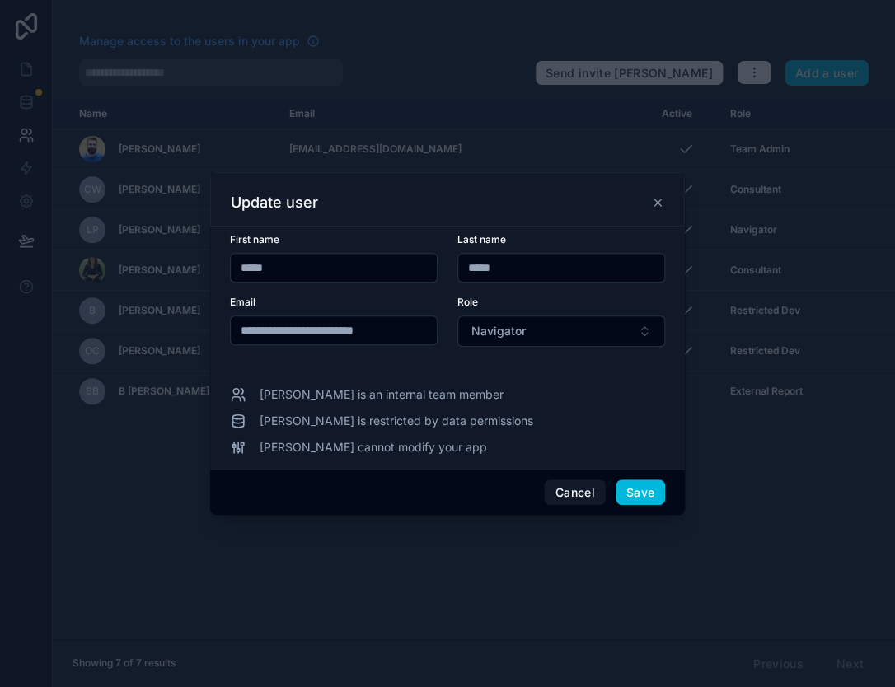
click at [506, 334] on span "Navigator" at bounding box center [498, 331] width 54 height 16
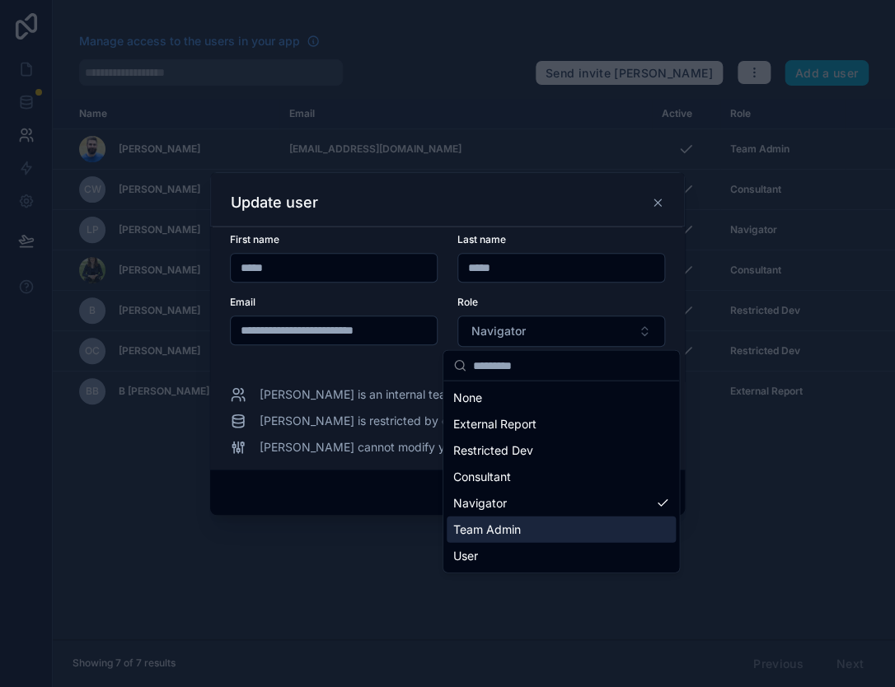
click at [506, 528] on span "Team Admin" at bounding box center [487, 530] width 68 height 16
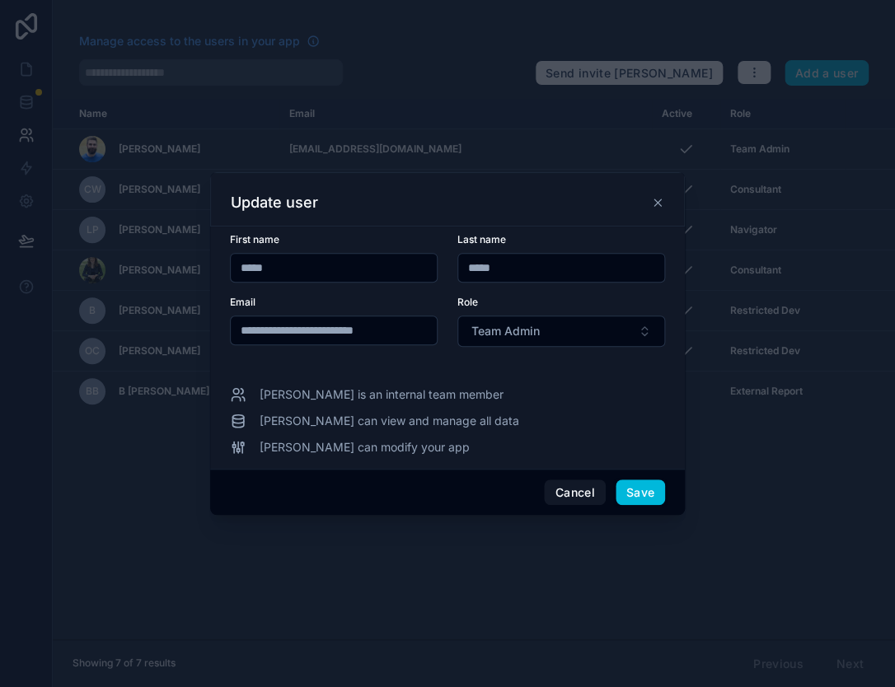
click at [641, 491] on button "Save" at bounding box center [640, 493] width 49 height 26
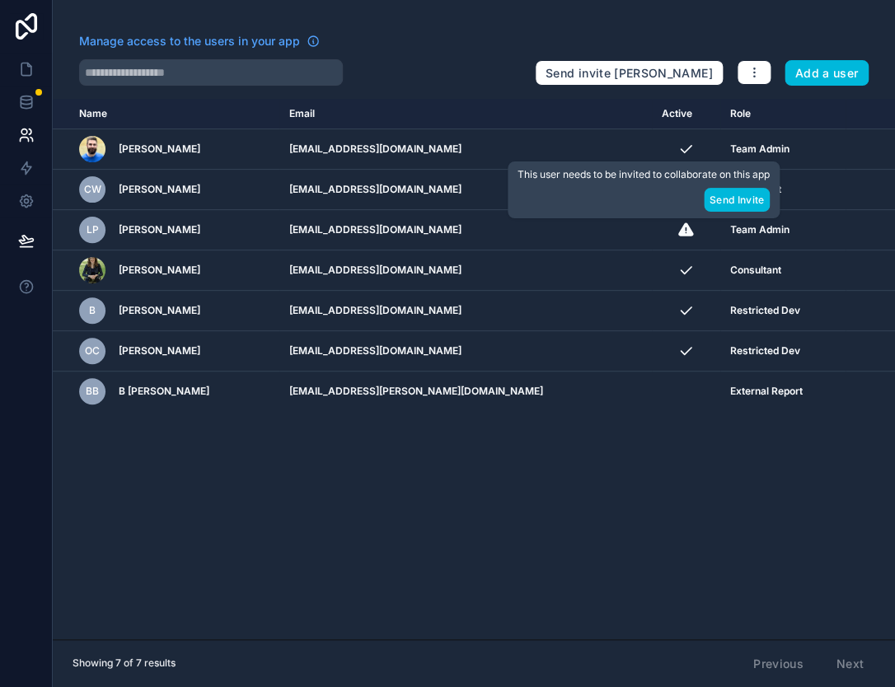
click at [735, 199] on button "Send Invite" at bounding box center [737, 200] width 66 height 24
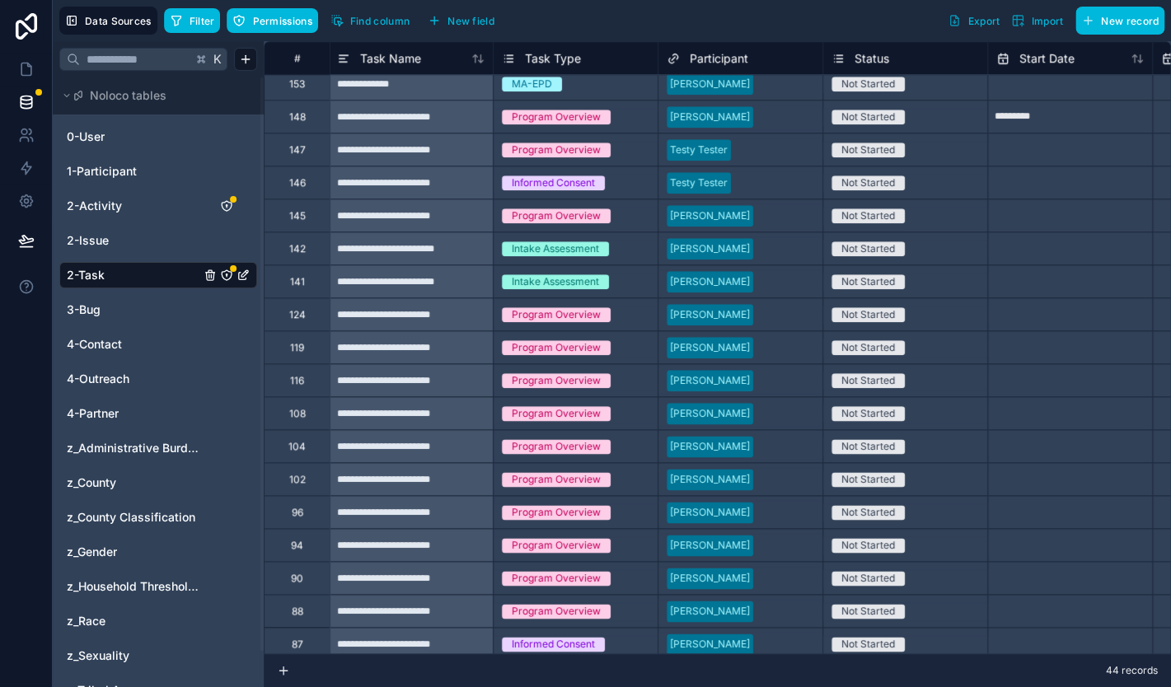
scroll to position [509, 2]
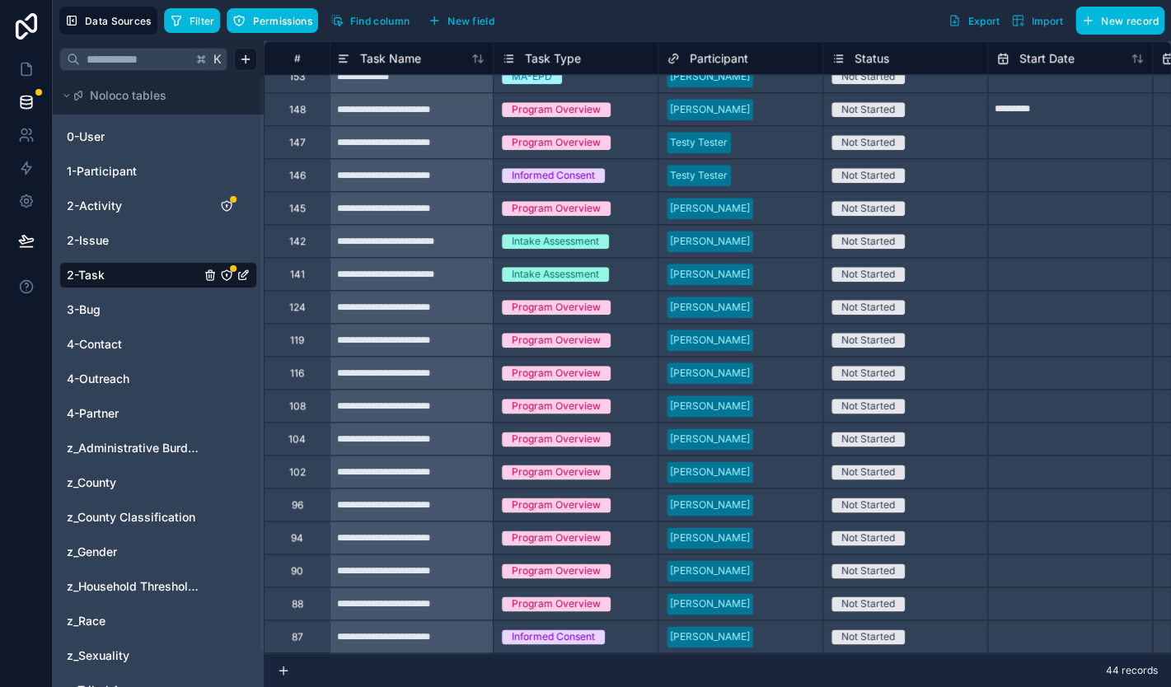
click at [794, 302] on div at bounding box center [787, 307] width 54 height 16
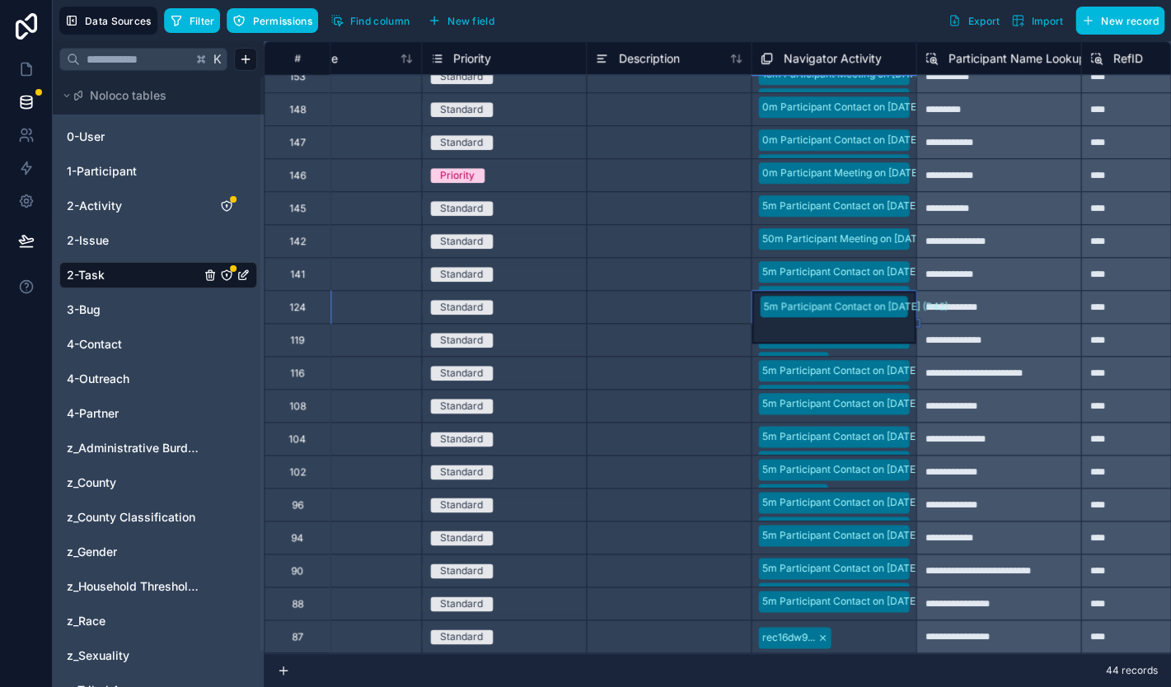
scroll to position [17, 0]
click at [692, 304] on div at bounding box center [668, 306] width 165 height 33
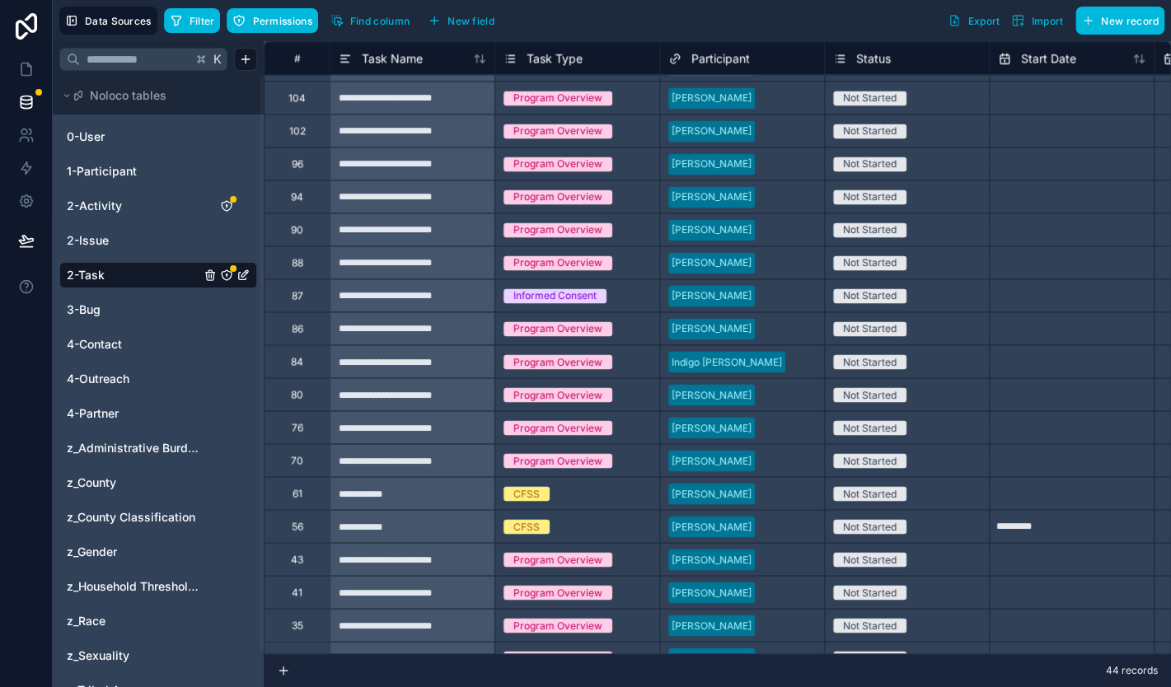
scroll to position [871, 0]
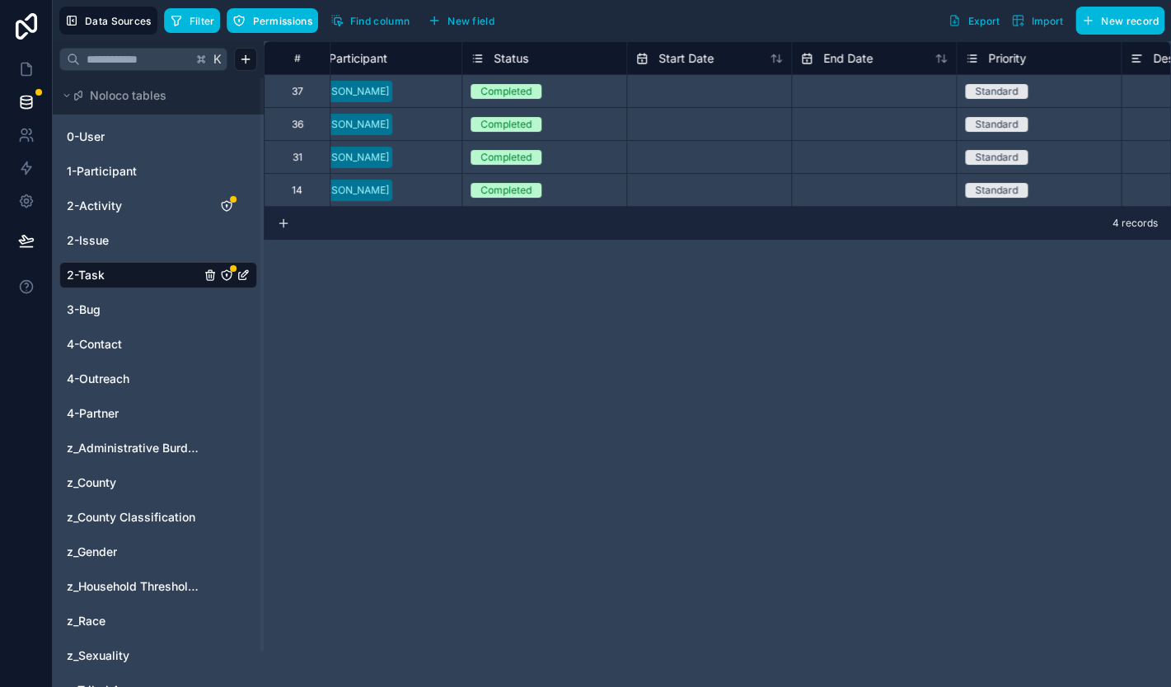
scroll to position [0, 363]
